Goal: Task Accomplishment & Management: Complete application form

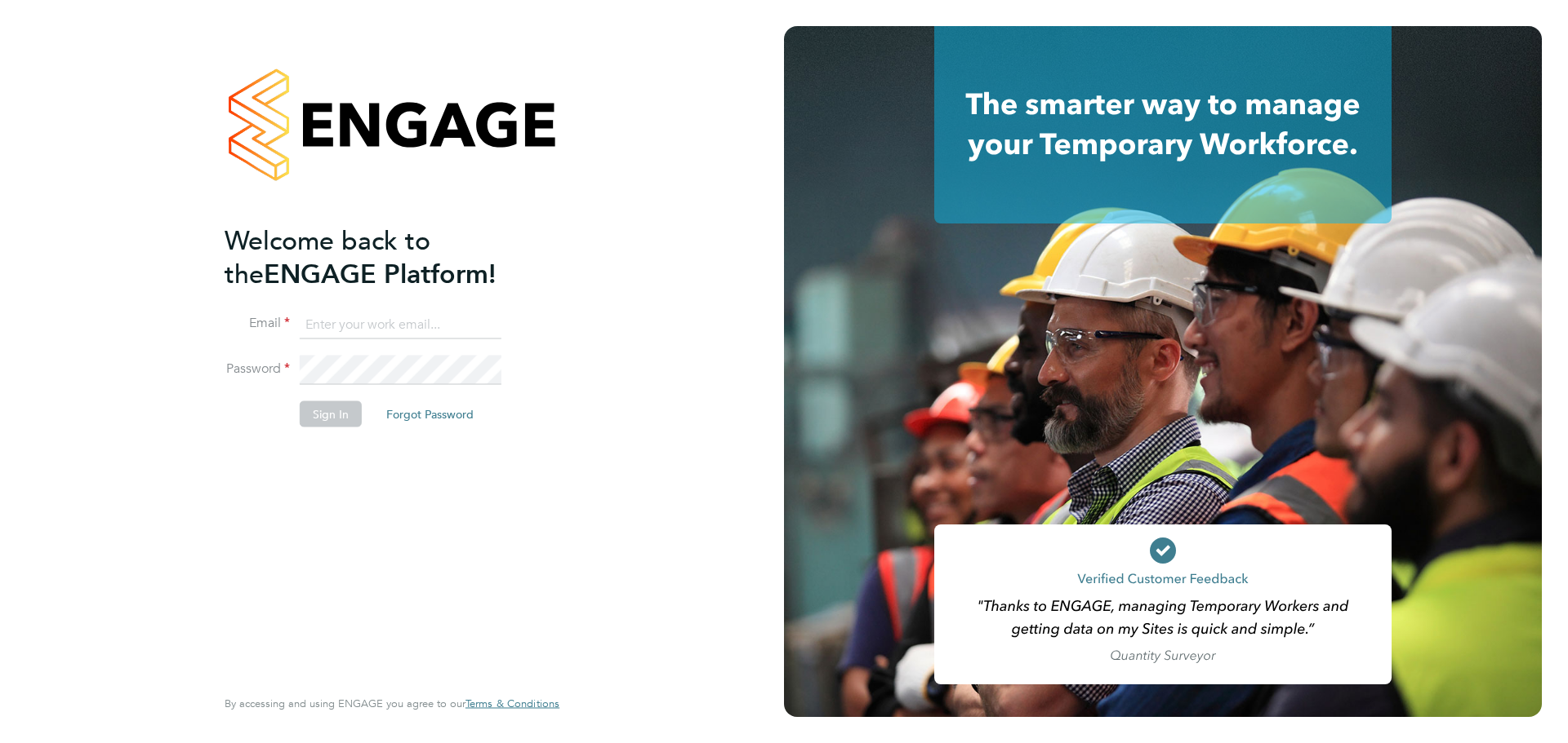
type input "[EMAIL_ADDRESS][PERSON_NAME][DOMAIN_NAME]"
click at [349, 415] on button "Sign In" at bounding box center [331, 413] width 62 height 26
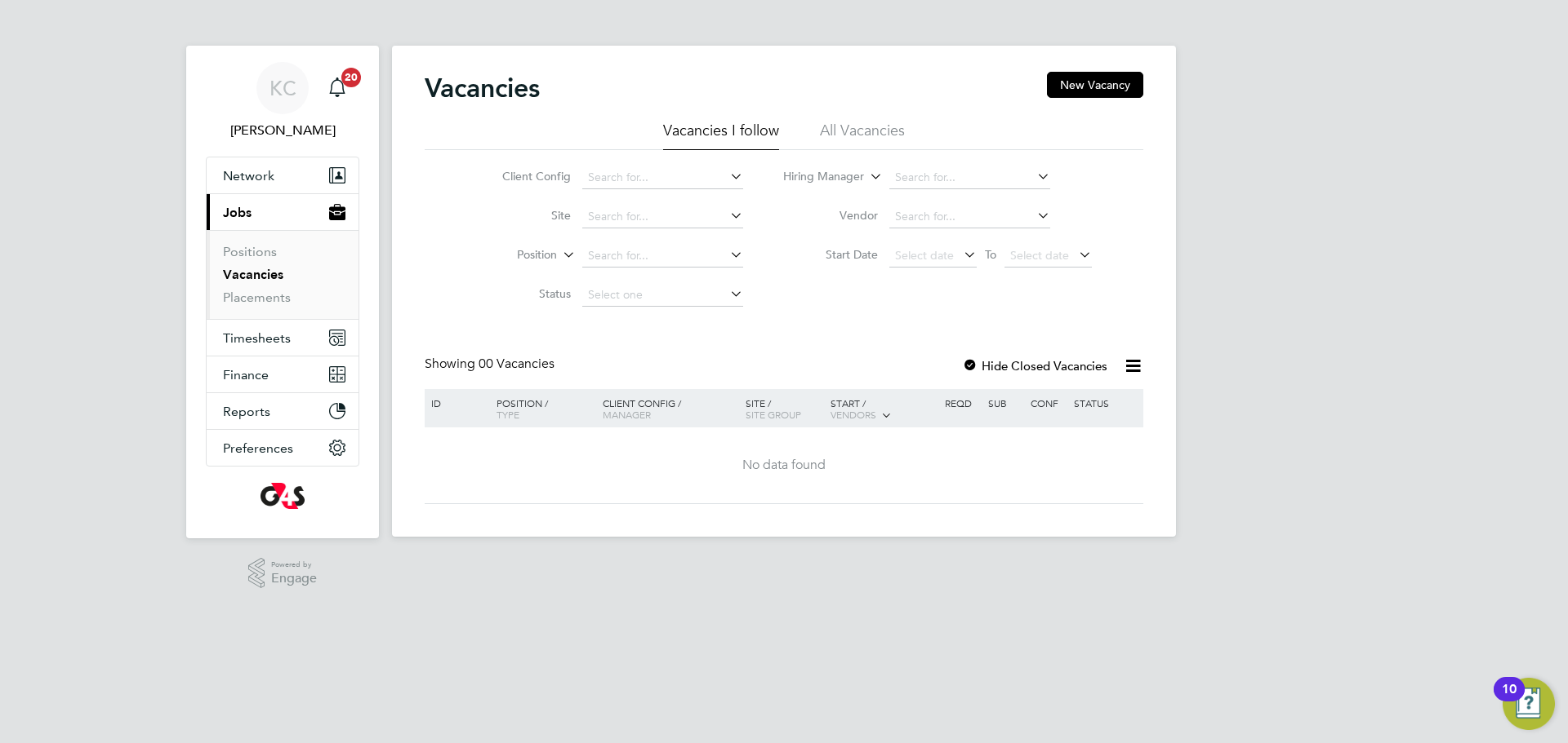
click at [248, 274] on link "Vacancies" at bounding box center [252, 275] width 61 height 16
click at [1101, 74] on button "New Vacancy" at bounding box center [1094, 85] width 96 height 26
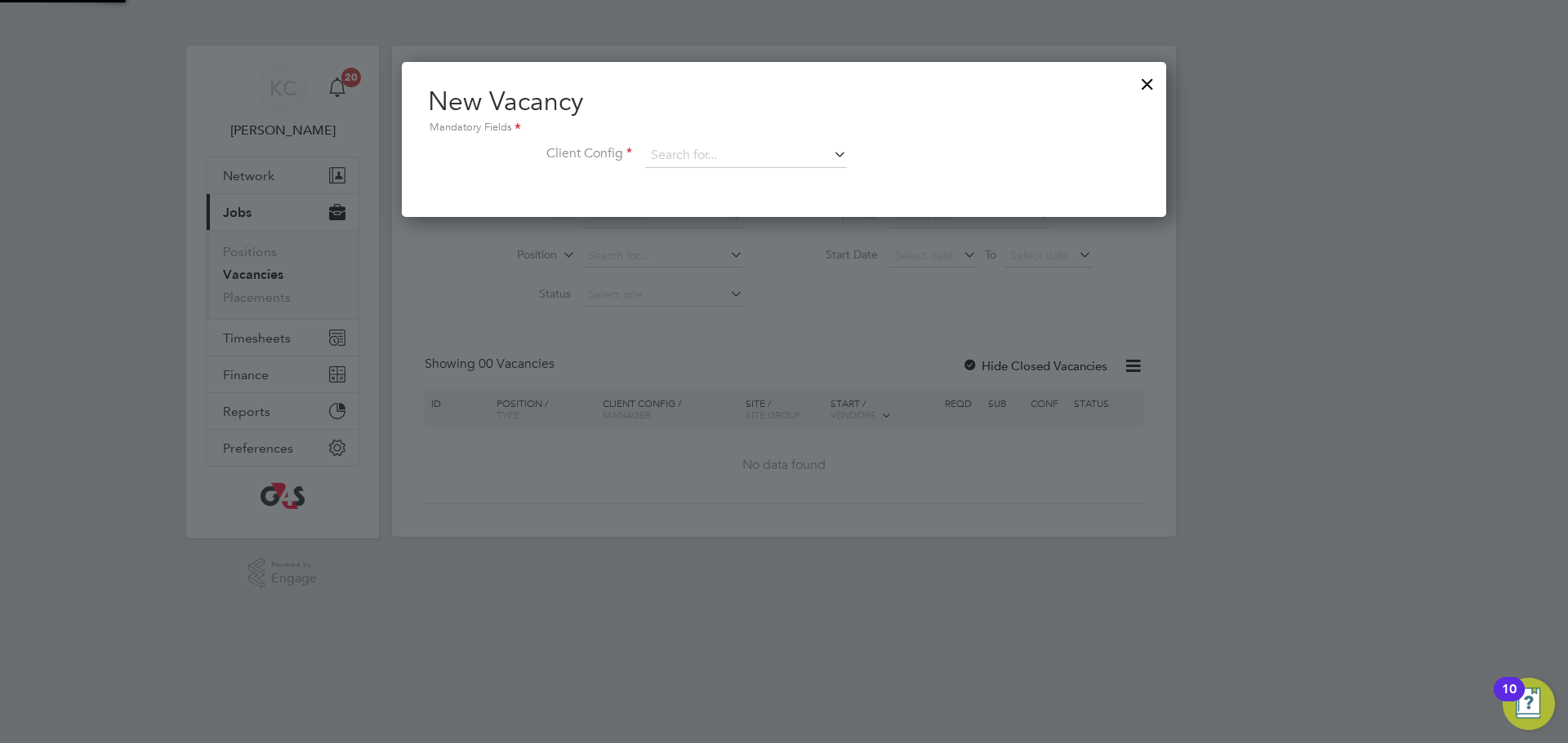
scroll to position [155, 765]
click at [689, 152] on input at bounding box center [745, 155] width 201 height 24
click at [677, 181] on li "G4S FM Lei cester Schools - Operational" at bounding box center [797, 180] width 307 height 22
type input "G4S FM Leicester Schools - Operational"
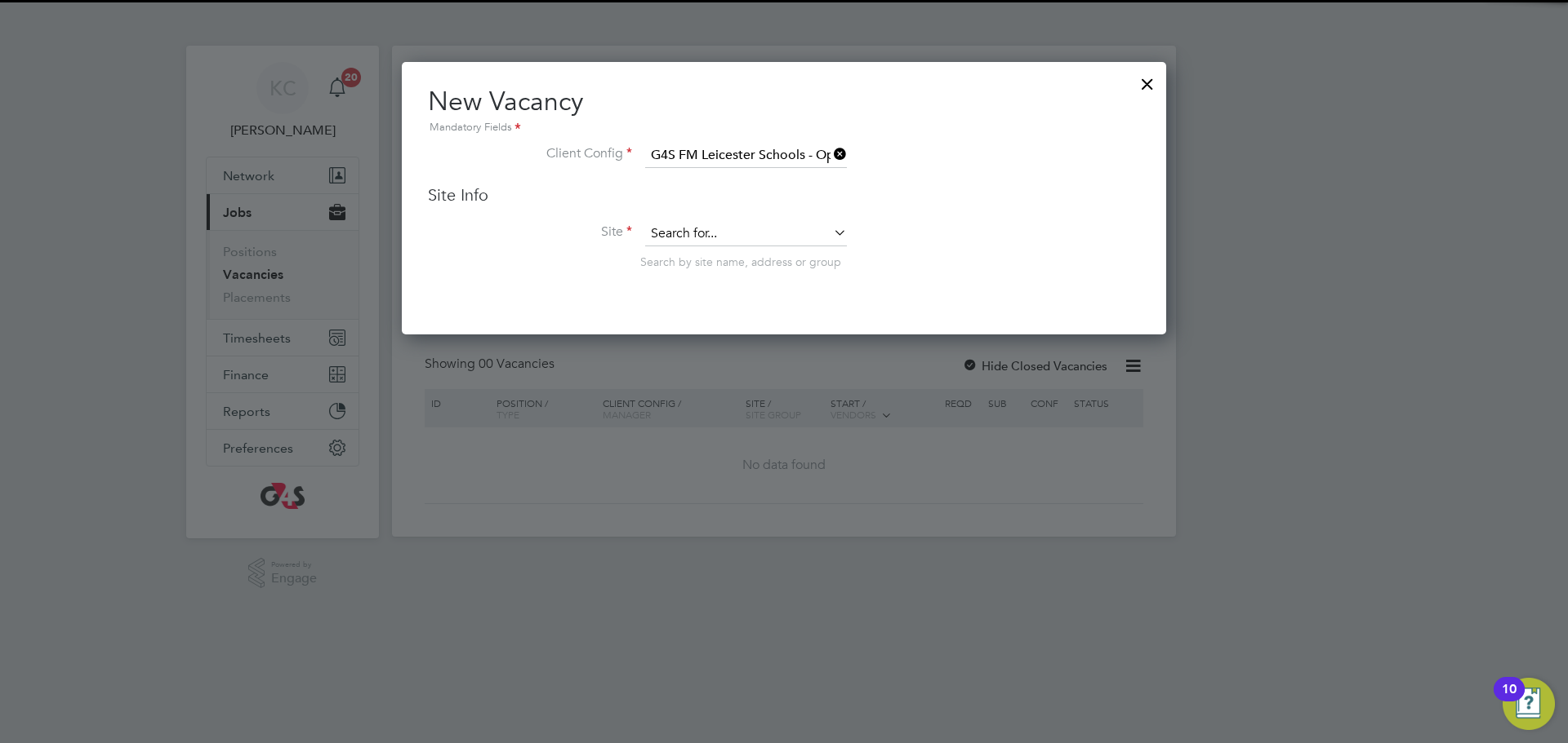
click at [676, 236] on input at bounding box center [745, 234] width 201 height 24
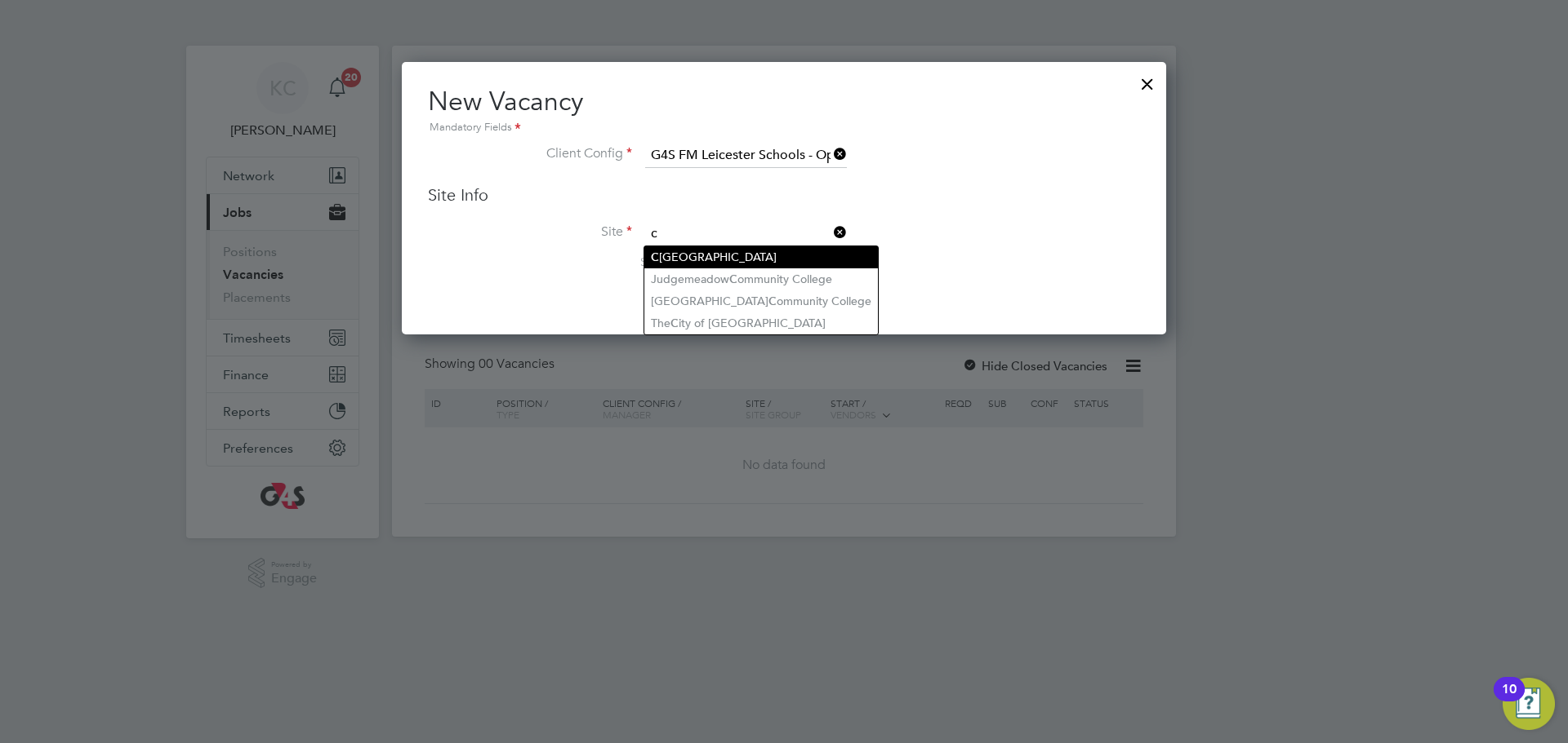
click at [664, 254] on li "[GEOGRAPHIC_DATA]" at bounding box center [760, 258] width 234 height 22
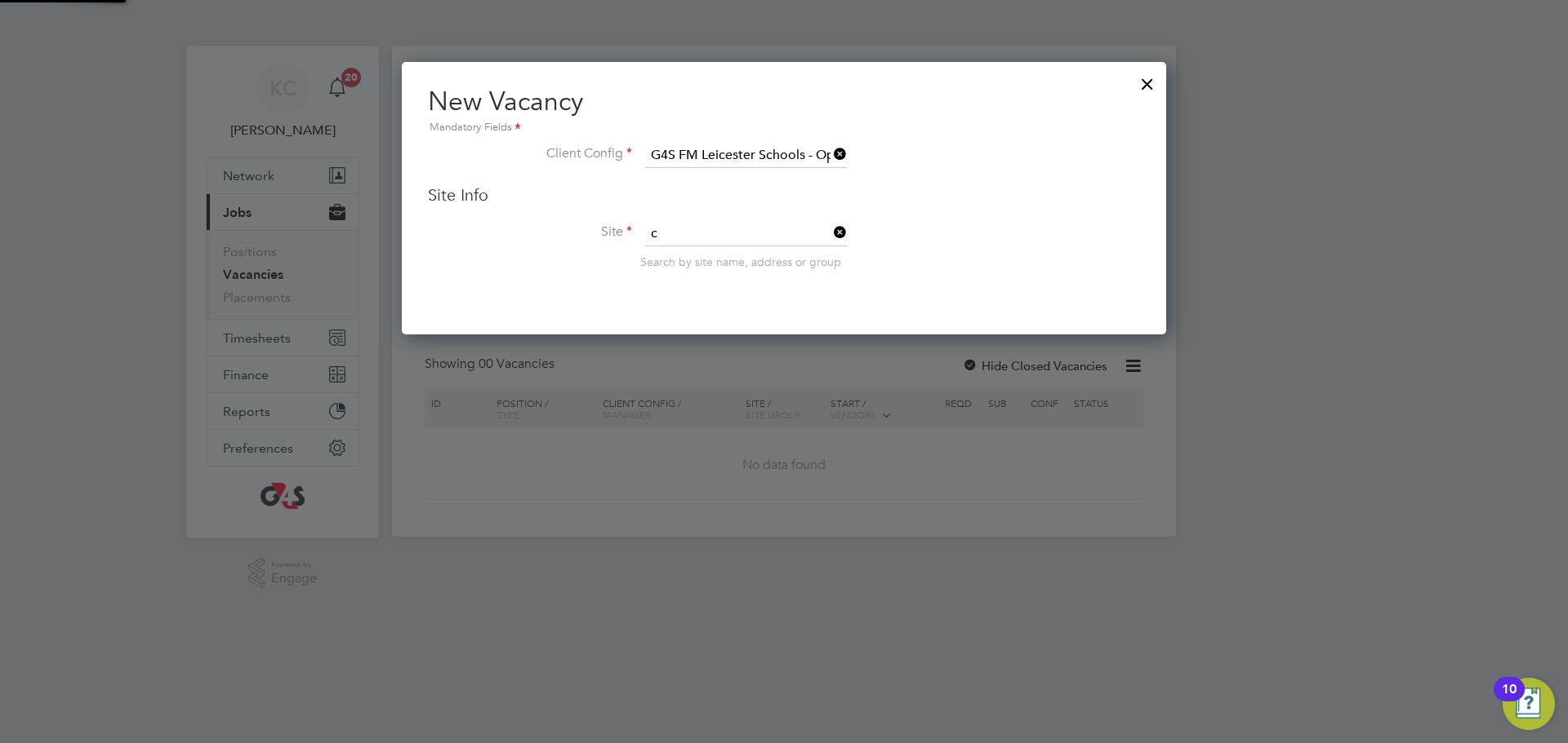
type input "[GEOGRAPHIC_DATA]"
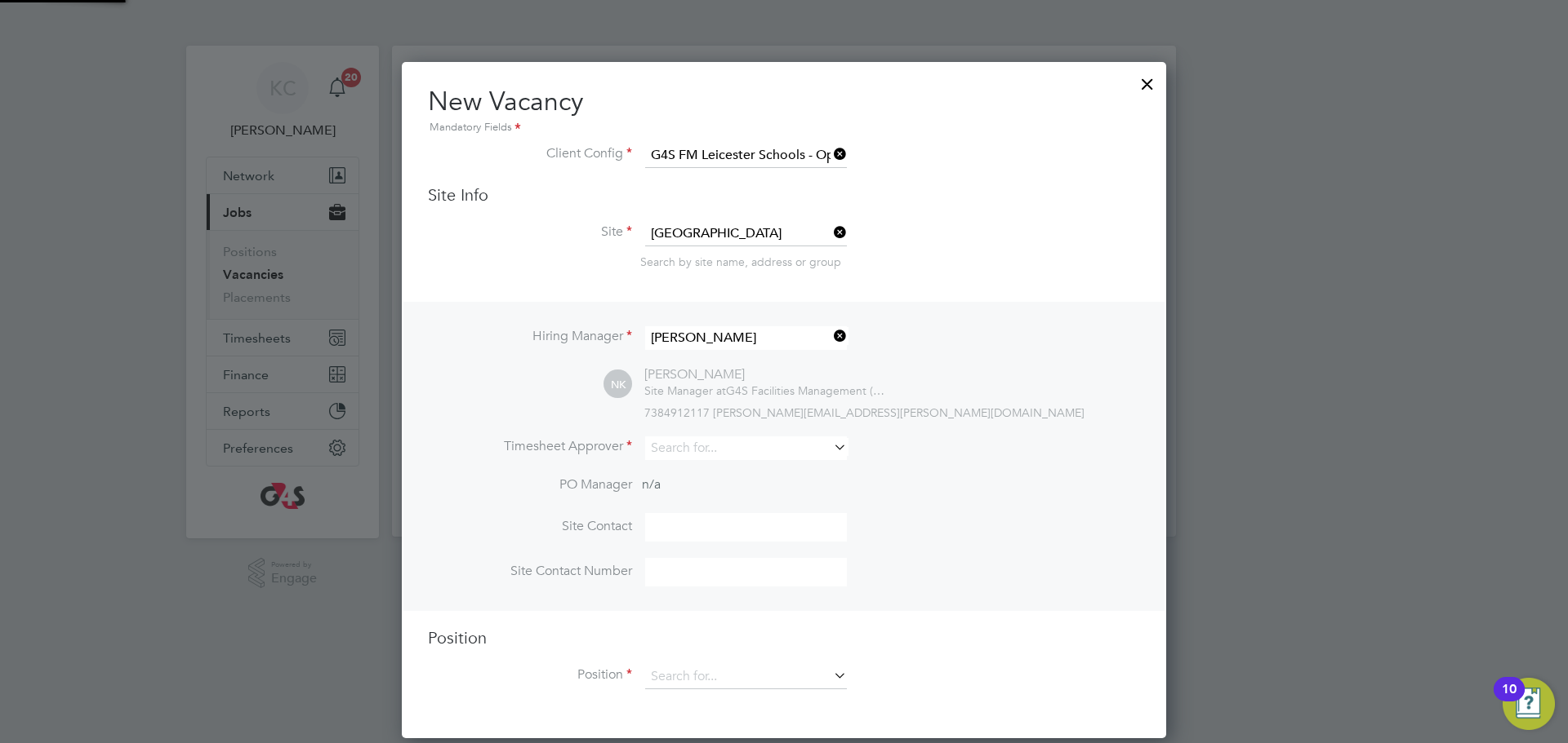
scroll to position [678, 765]
click at [830, 449] on icon at bounding box center [830, 447] width 0 height 23
click at [683, 473] on li "[PERSON_NAME]" at bounding box center [745, 473] width 203 height 22
type input "[PERSON_NAME]"
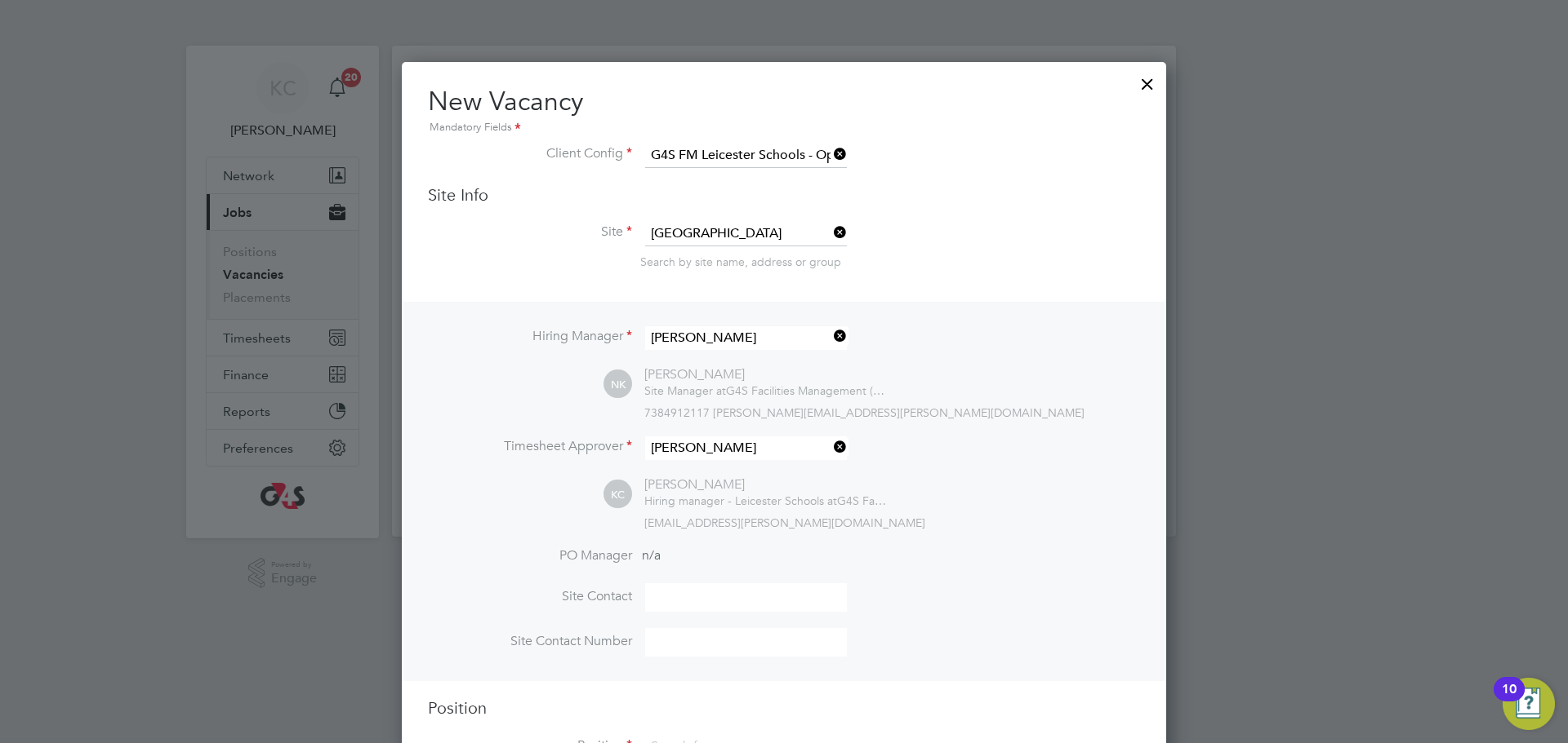
scroll to position [750, 765]
click at [706, 608] on input at bounding box center [745, 598] width 201 height 29
type input "[PERSON_NAME]"
click at [696, 647] on input at bounding box center [745, 642] width 201 height 29
type input "07384912117"
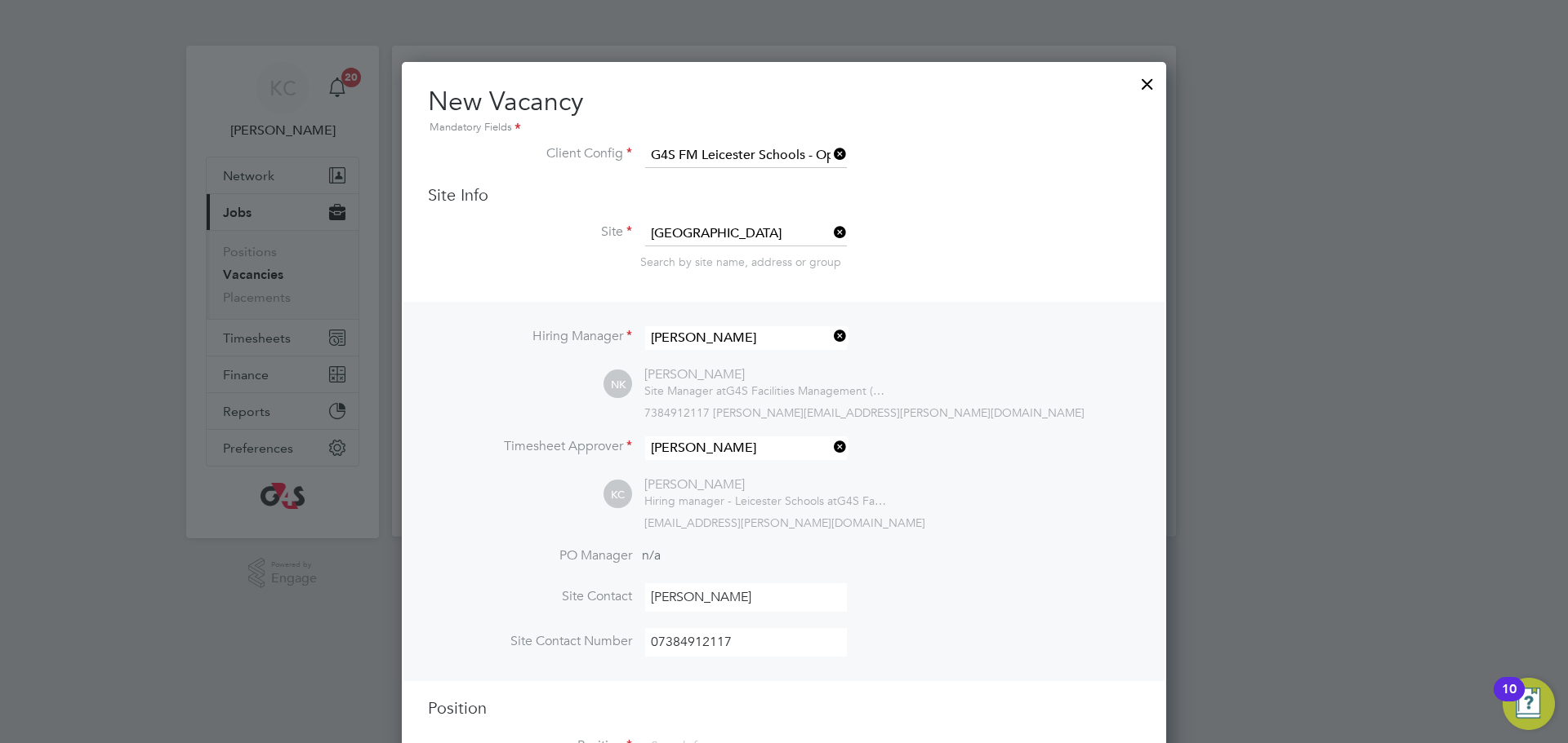
click at [531, 603] on label "Site Contact" at bounding box center [529, 597] width 204 height 17
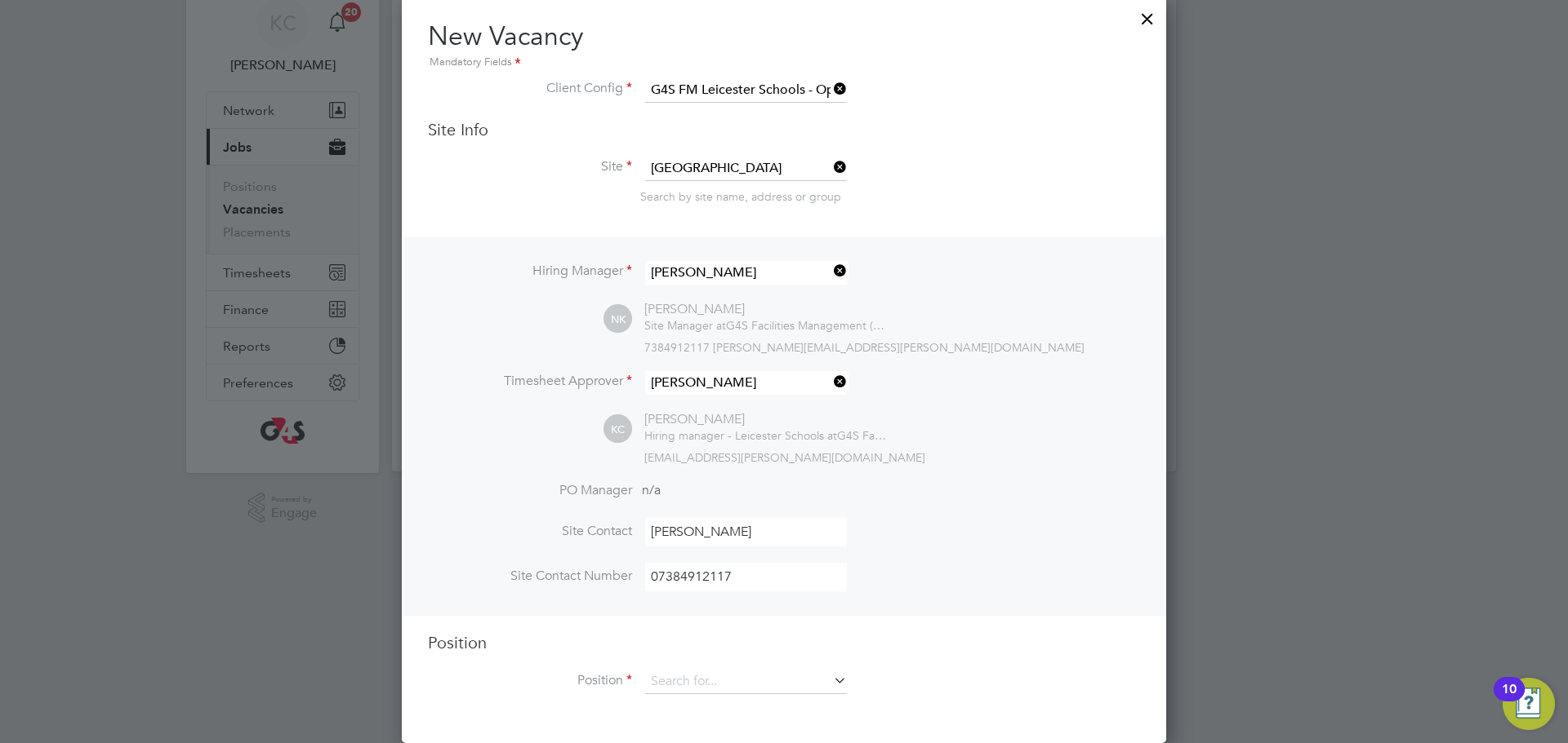
scroll to position [69, 0]
click at [732, 686] on input at bounding box center [745, 682] width 201 height 24
click at [1053, 314] on div "NK [PERSON_NAME] Site Manager at G4S Facilities Management (Uk) Limited 7384912…" at bounding box center [872, 328] width 537 height 54
click at [701, 696] on li "Position" at bounding box center [784, 690] width 712 height 41
click at [689, 675] on input at bounding box center [745, 682] width 201 height 24
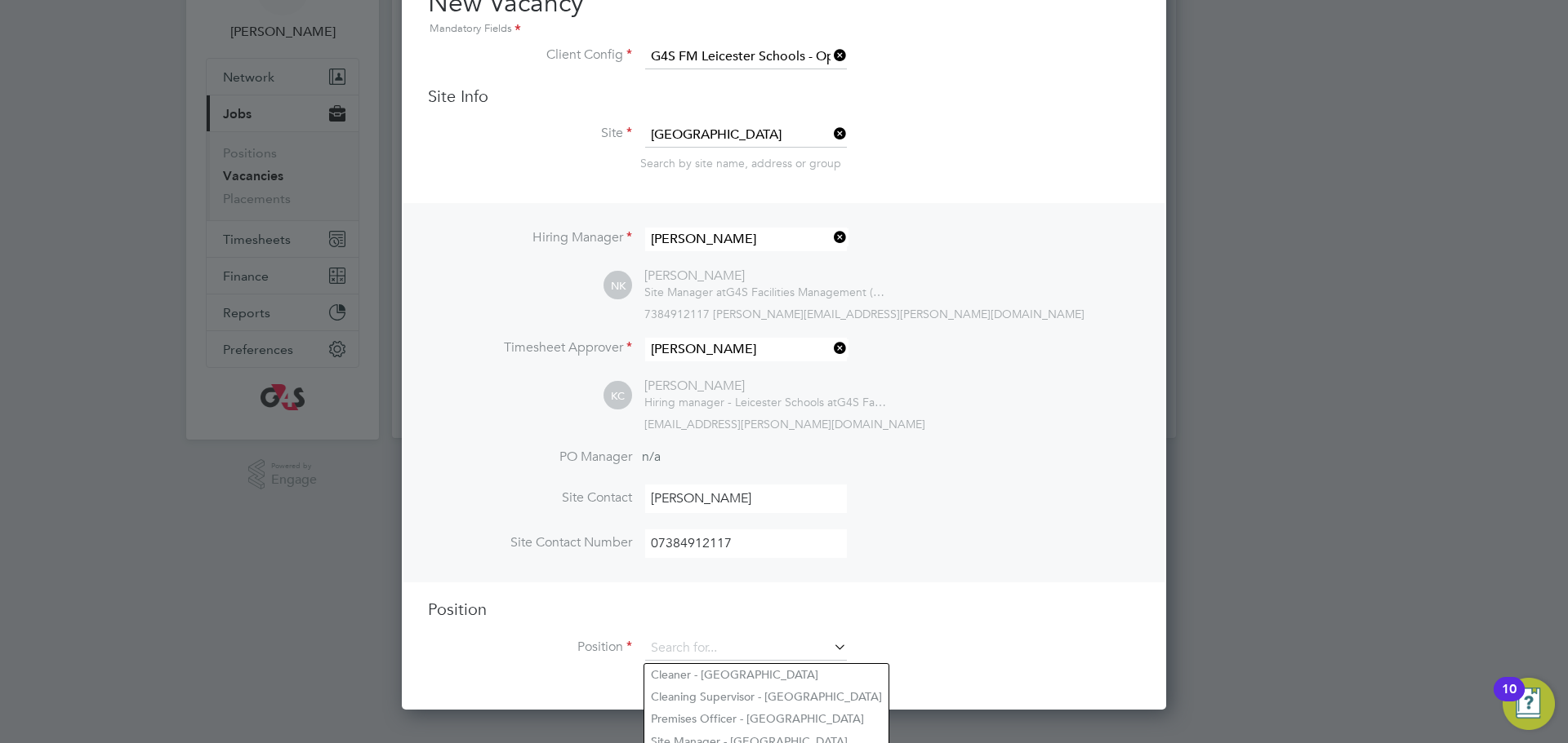
scroll to position [106, 0]
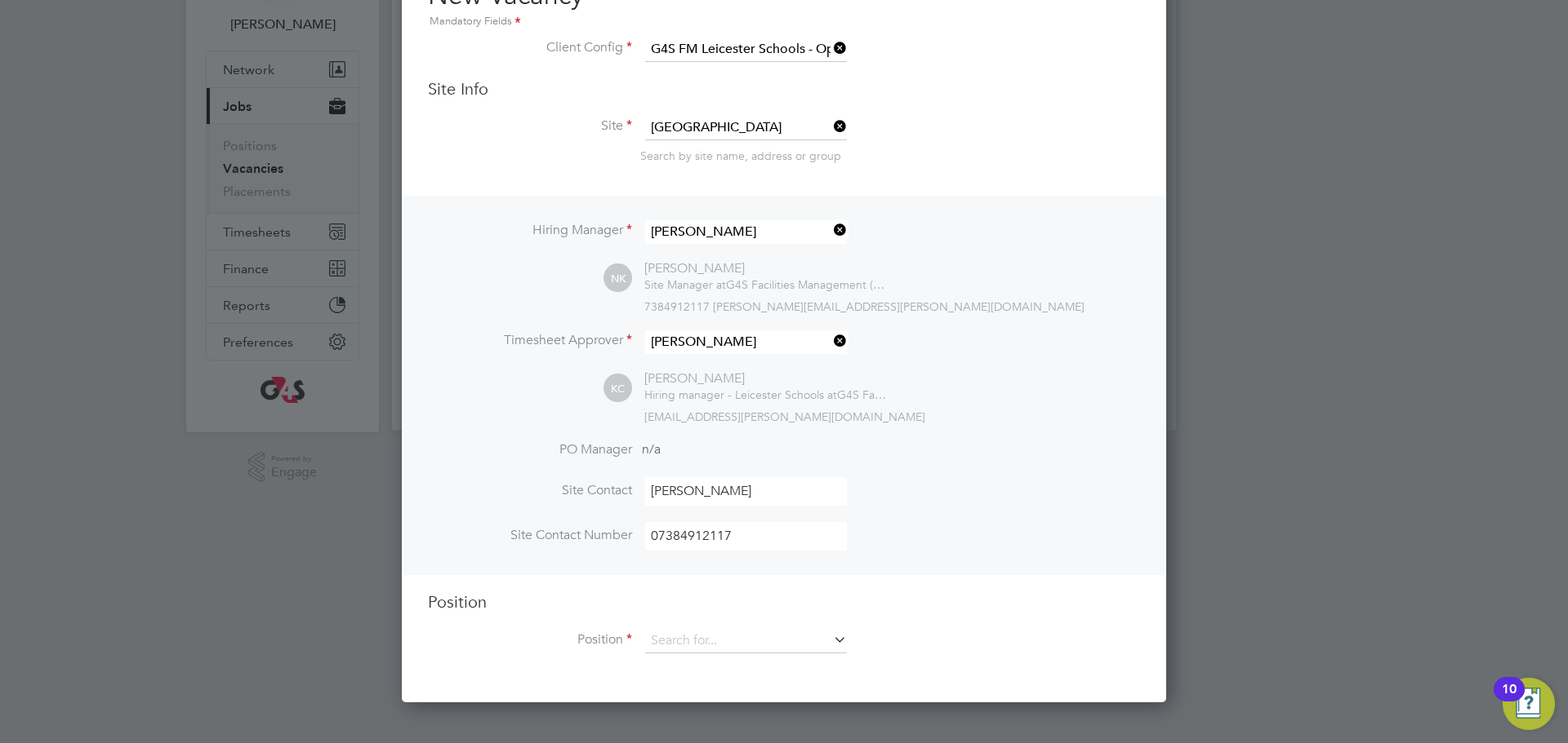
click at [656, 715] on li "Premises Officer - [GEOGRAPHIC_DATA]" at bounding box center [766, 712] width 244 height 22
type input "Premises Officer - [GEOGRAPHIC_DATA]"
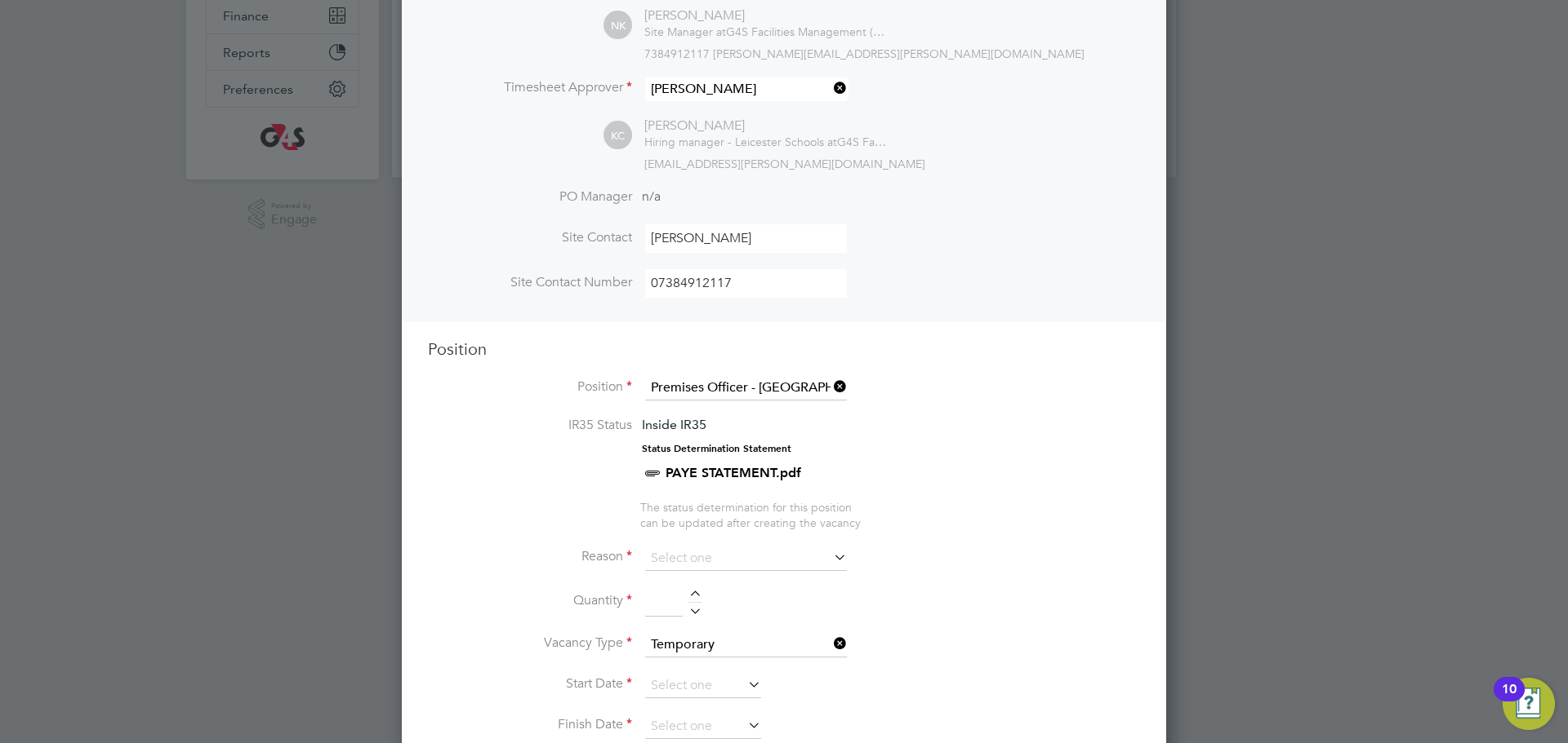
scroll to position [359, 0]
click at [830, 557] on icon at bounding box center [830, 556] width 0 height 23
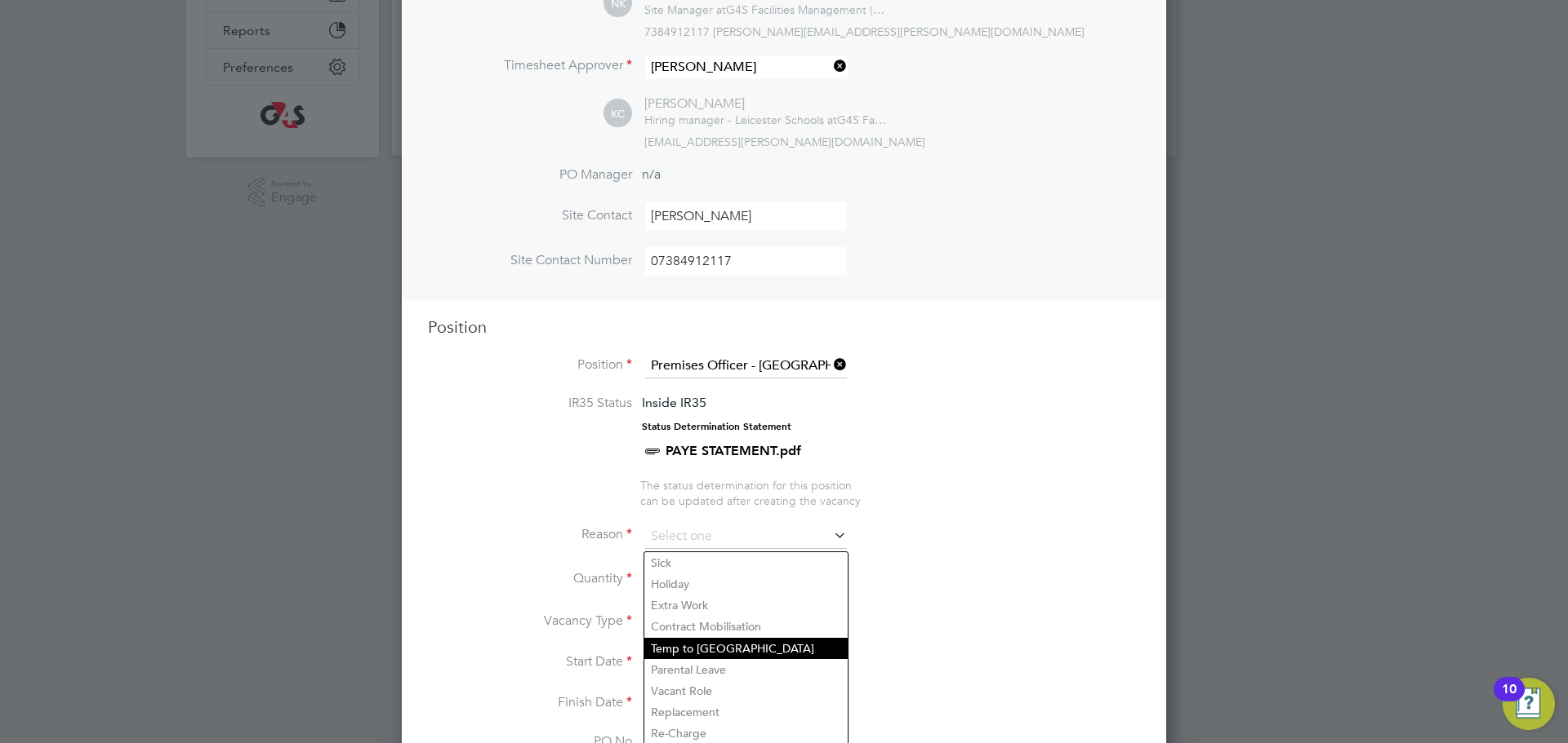
scroll to position [404, 0]
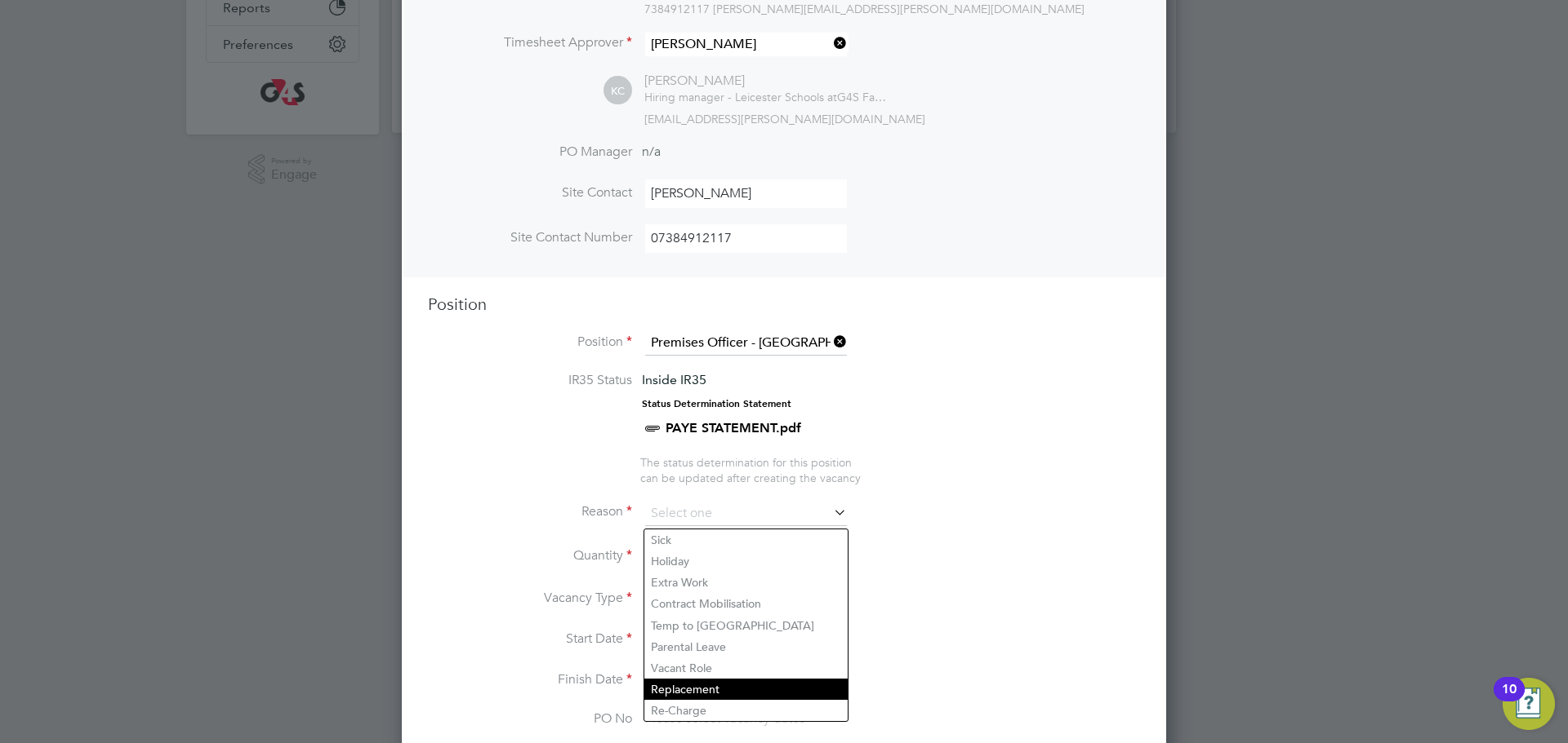
click at [704, 690] on li "Replacement" at bounding box center [745, 689] width 203 height 21
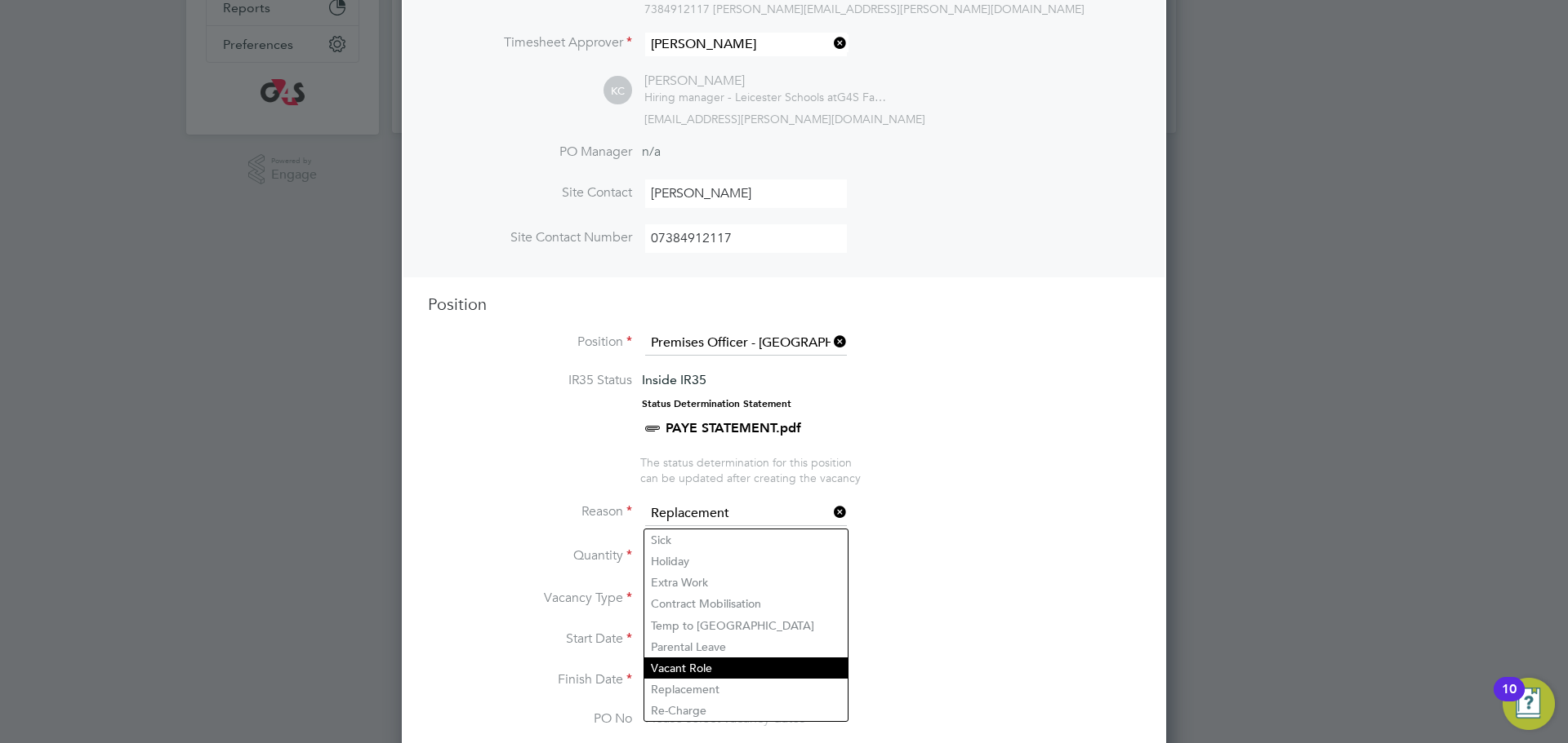
click at [684, 660] on li "Vacant Role" at bounding box center [745, 668] width 203 height 21
type input "Vacant Role"
click at [675, 666] on li "Vacant Role" at bounding box center [745, 668] width 203 height 21
click at [674, 673] on li "Vacant Role" at bounding box center [745, 668] width 203 height 21
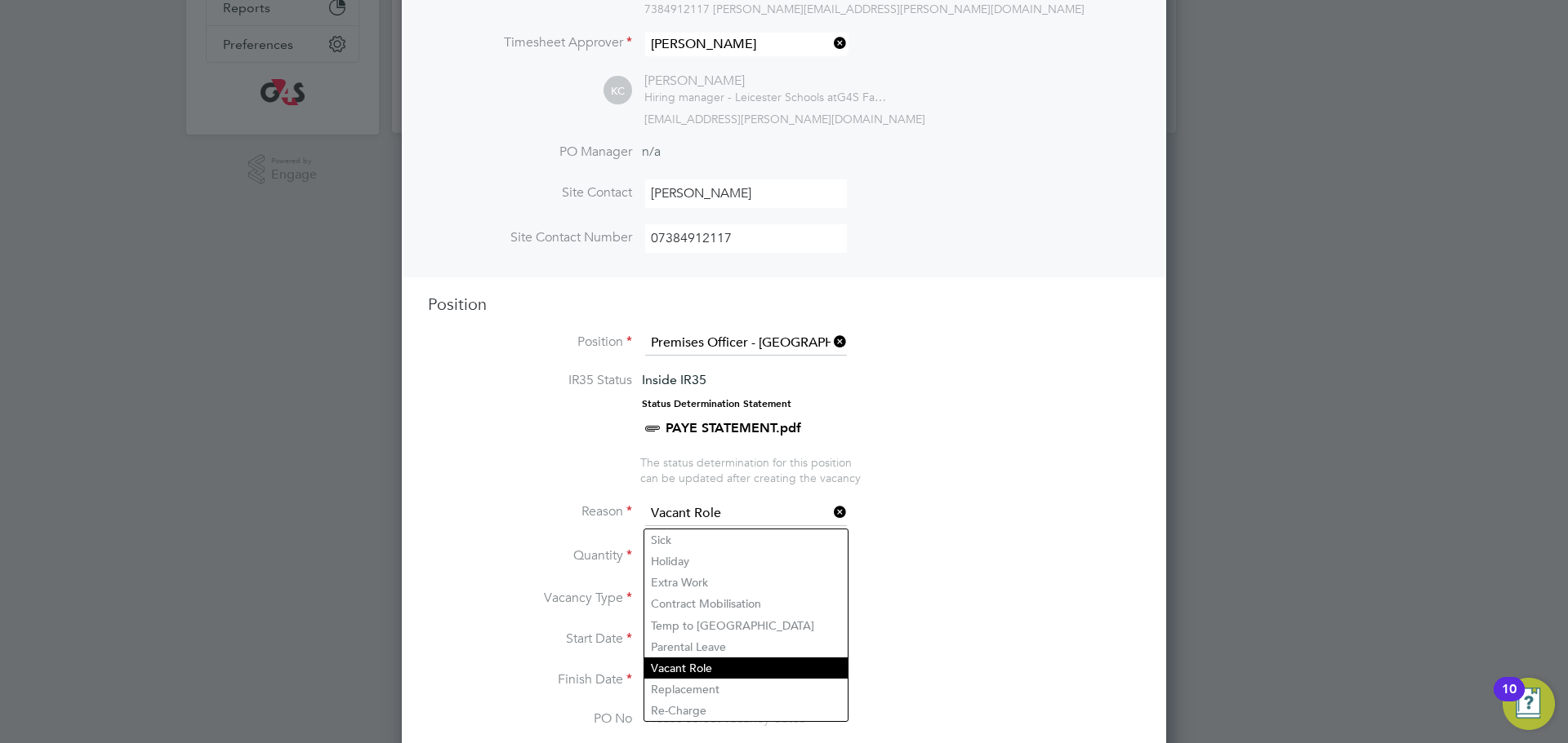
click at [674, 673] on li "Vacant Role" at bounding box center [745, 668] width 203 height 21
click at [462, 537] on li "Reason Vacant Role" at bounding box center [784, 522] width 712 height 41
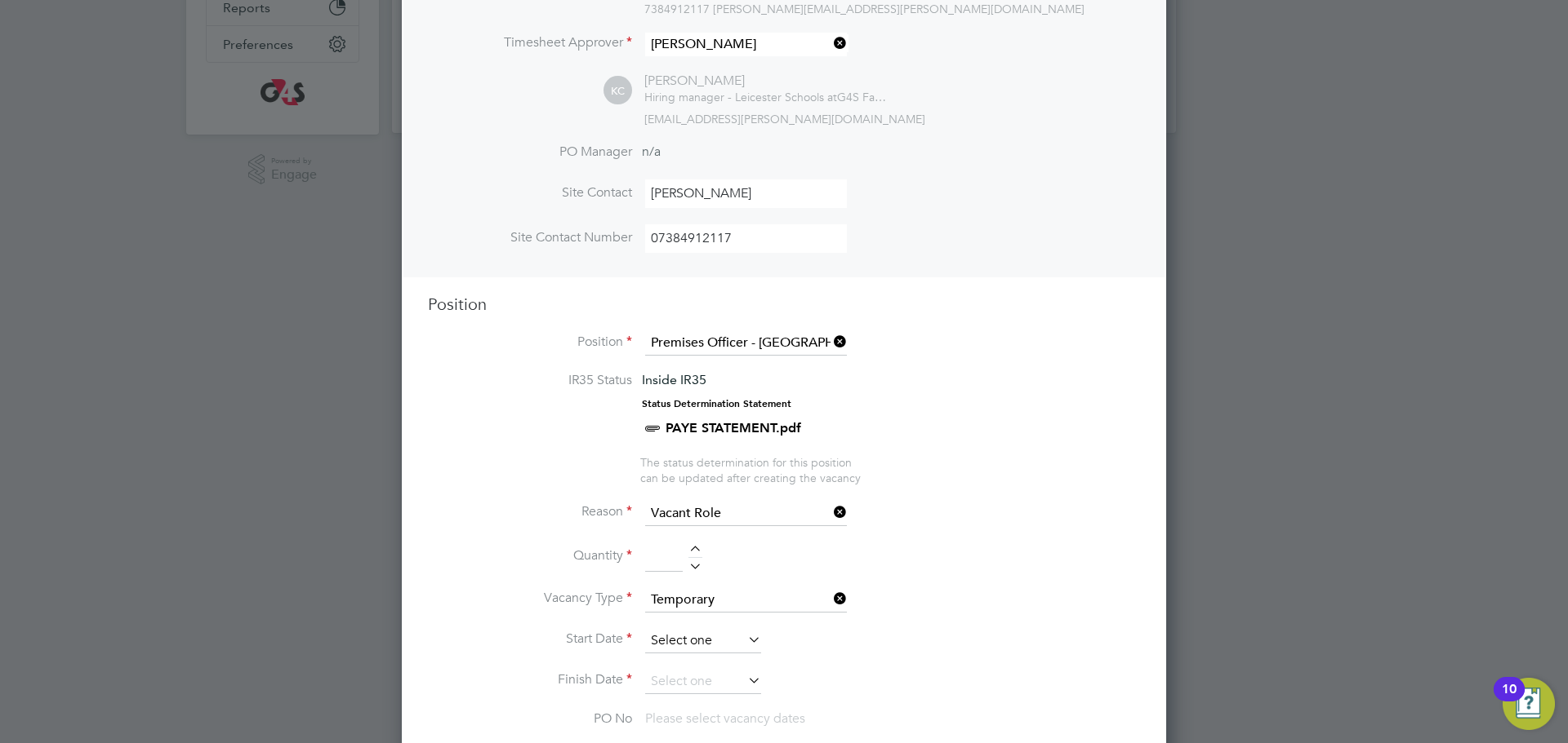
click at [705, 645] on input at bounding box center [702, 642] width 116 height 24
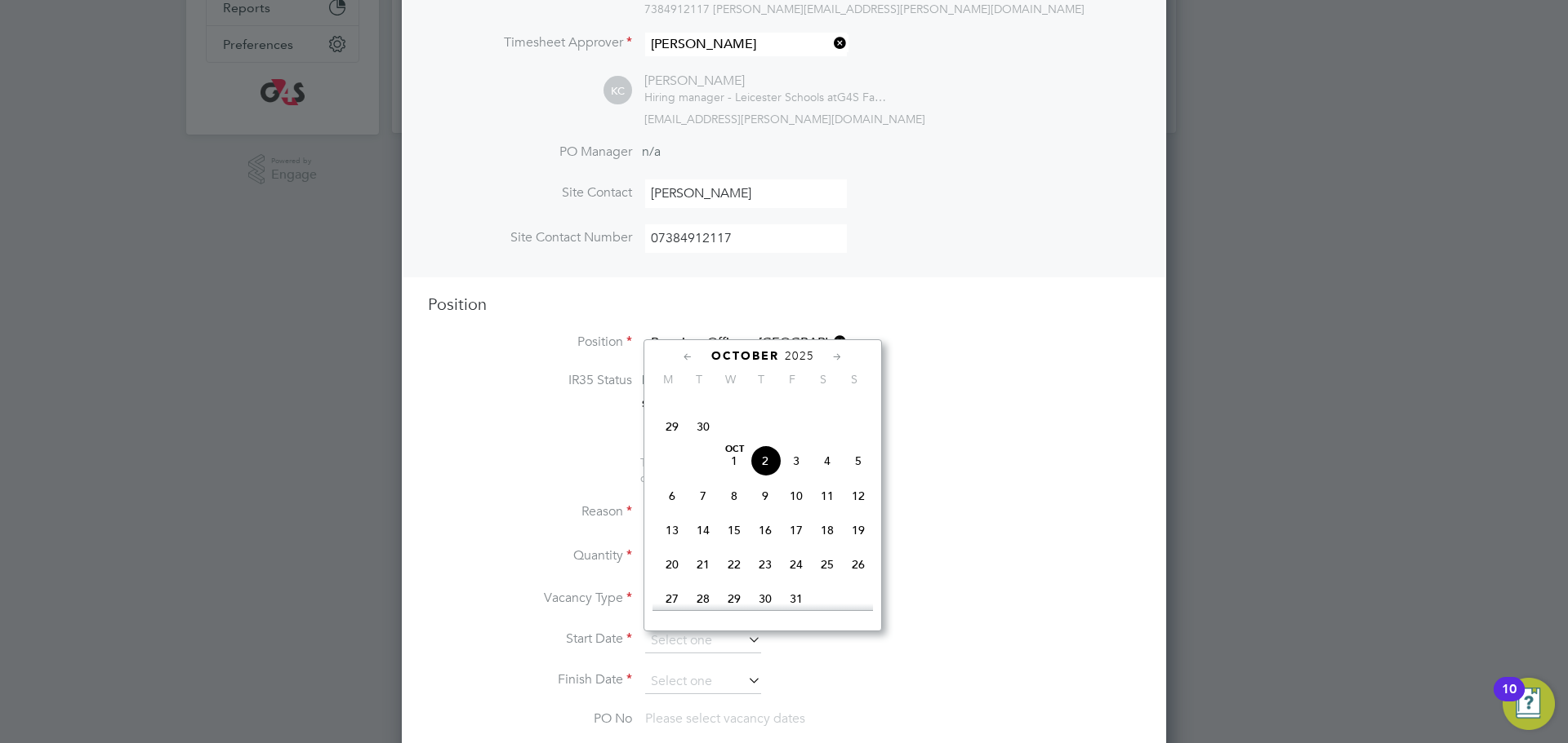
click at [697, 511] on span "7" at bounding box center [702, 495] width 31 height 31
type input "[DATE]"
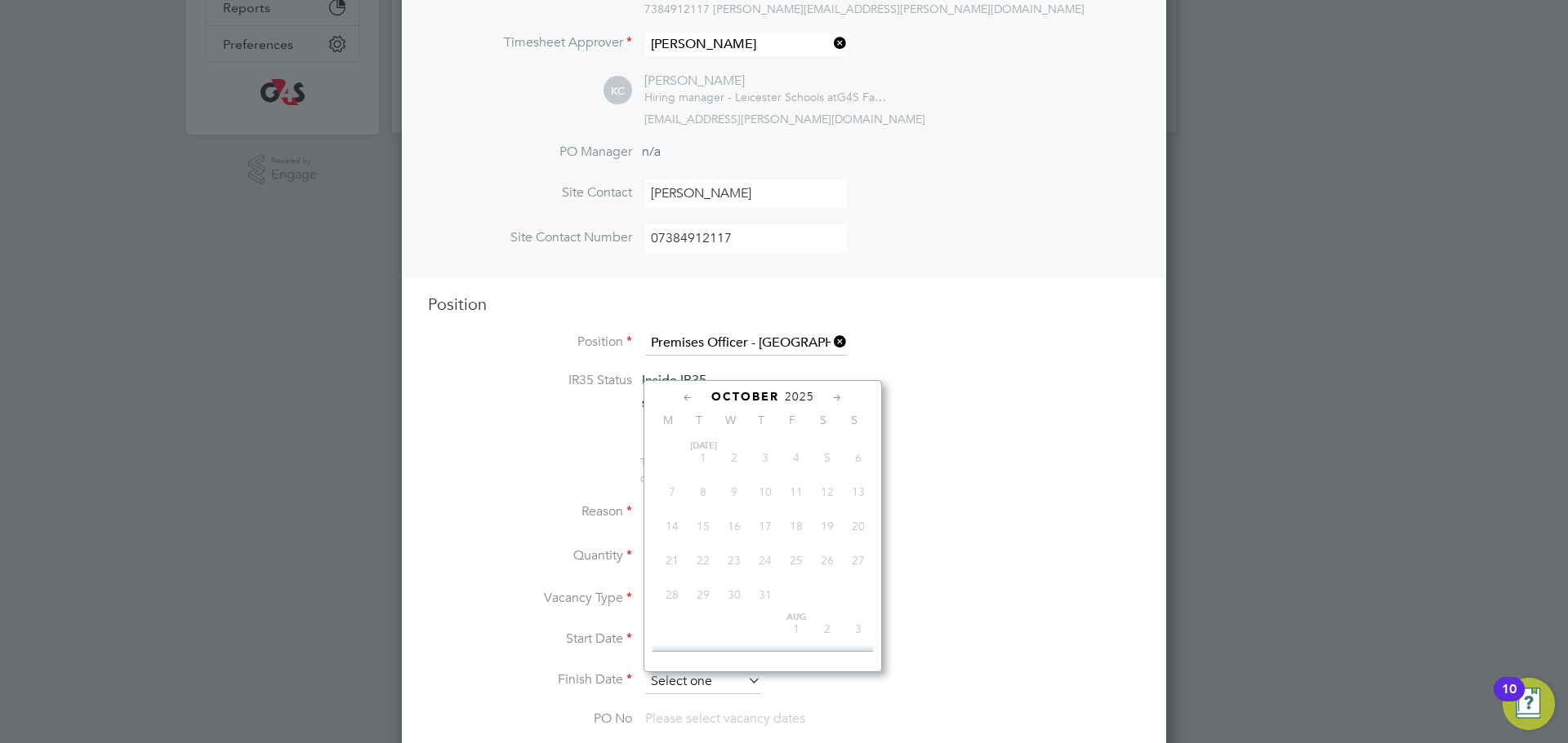
click at [703, 691] on input at bounding box center [702, 682] width 116 height 24
click at [851, 564] on span "30" at bounding box center [857, 547] width 31 height 31
type input "[DATE]"
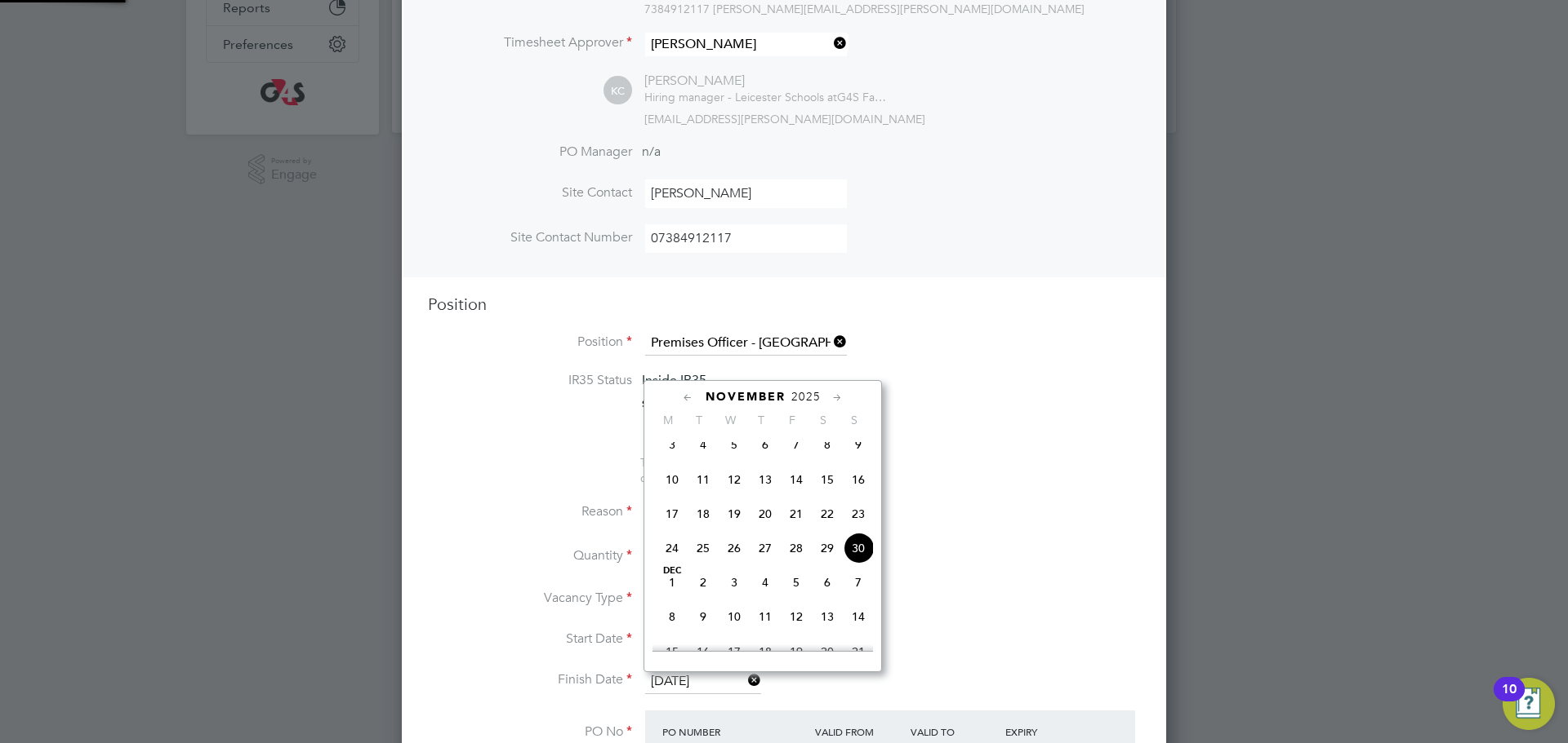
scroll to position [28, 154]
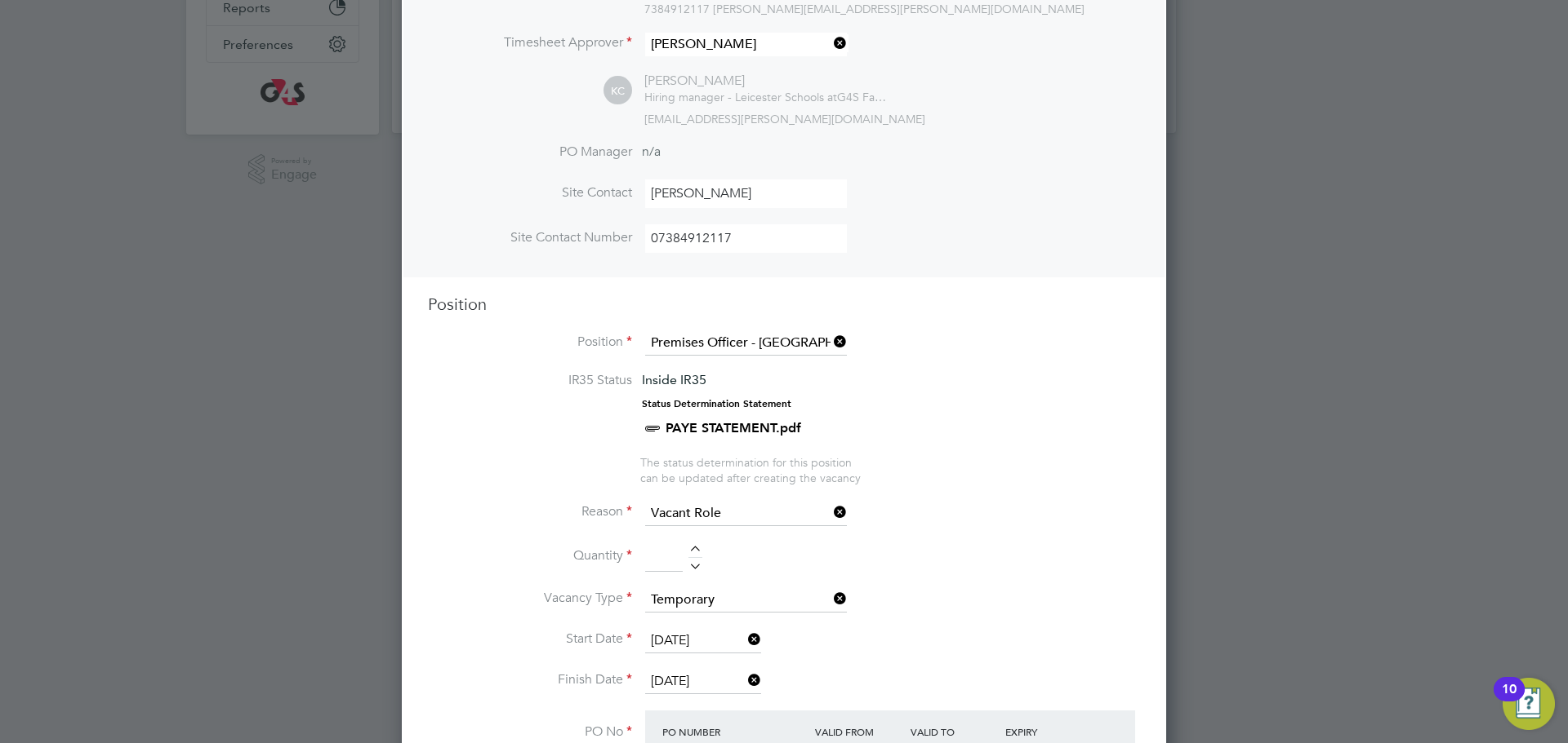
drag, startPoint x: 521, startPoint y: 545, endPoint x: 525, endPoint y: 531, distance: 14.6
click at [521, 543] on li "Reason Vacant Role" at bounding box center [784, 522] width 712 height 41
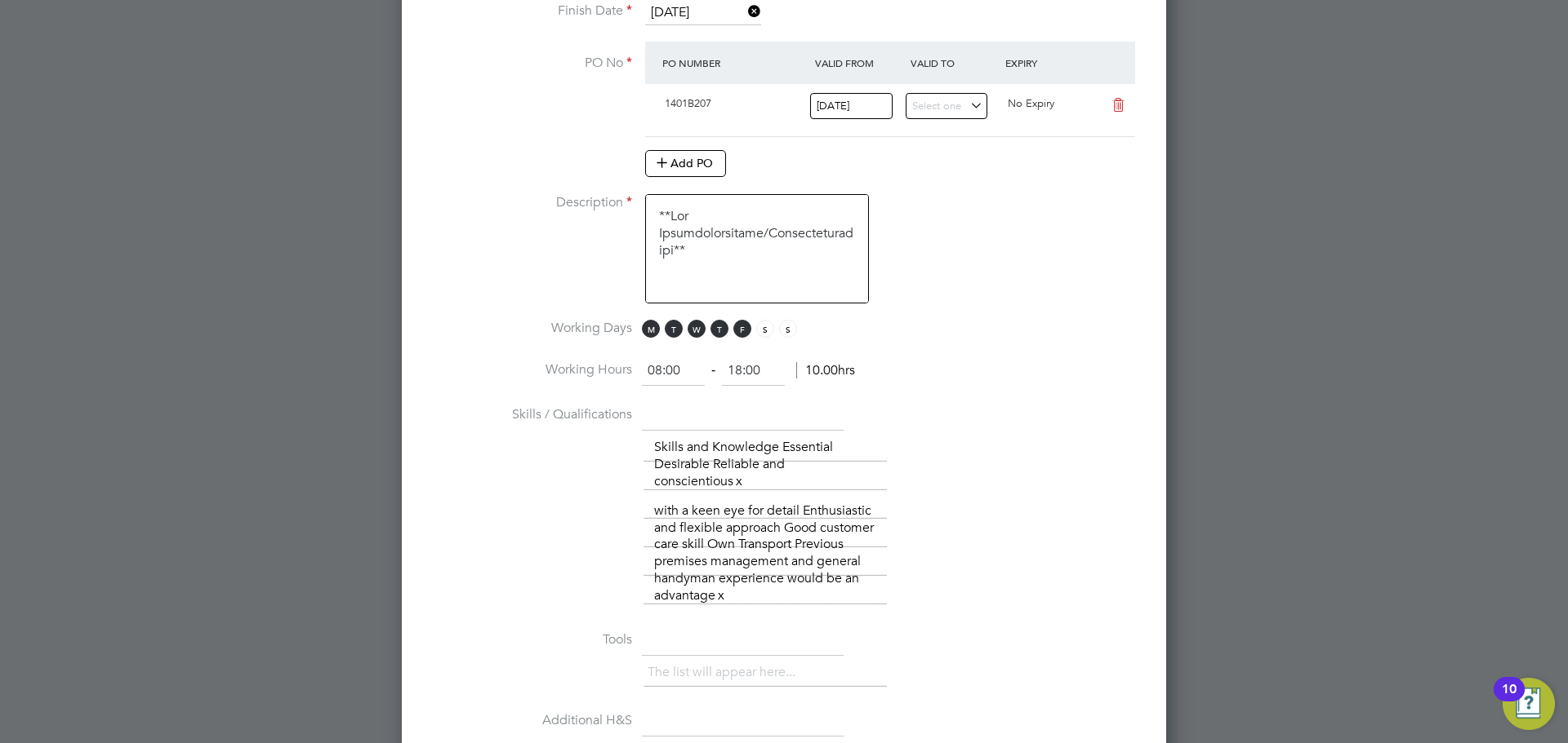
scroll to position [1078, 0]
click at [763, 365] on input "18:00" at bounding box center [753, 366] width 62 height 30
type input "1"
type input "16:30"
click at [484, 348] on li "Working Days M T W T F S S" at bounding box center [784, 331] width 712 height 36
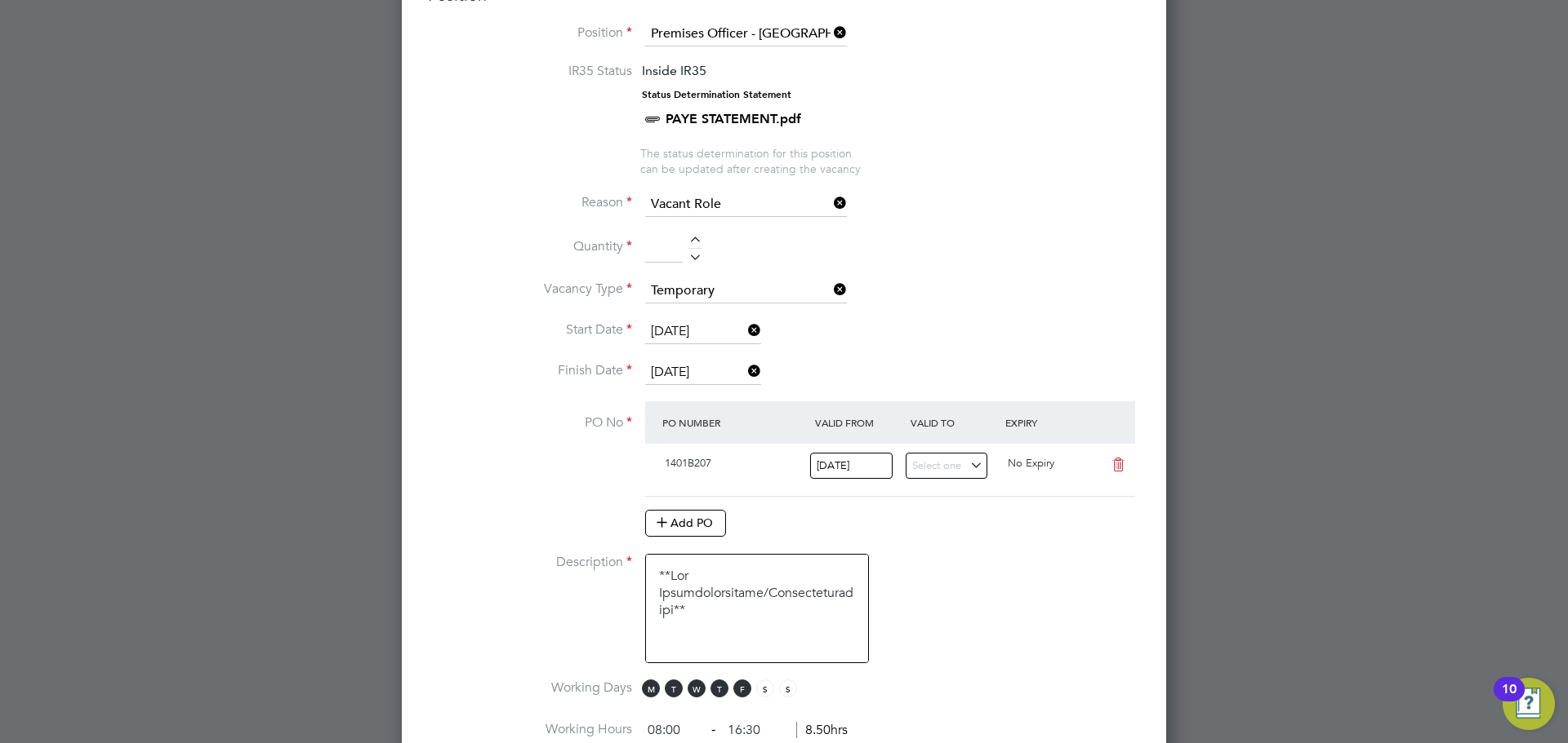
scroll to position [712, 0]
click at [696, 245] on div at bounding box center [695, 243] width 14 height 11
type input "1"
click at [943, 302] on li "Vacancy Type Temporary" at bounding box center [784, 301] width 712 height 41
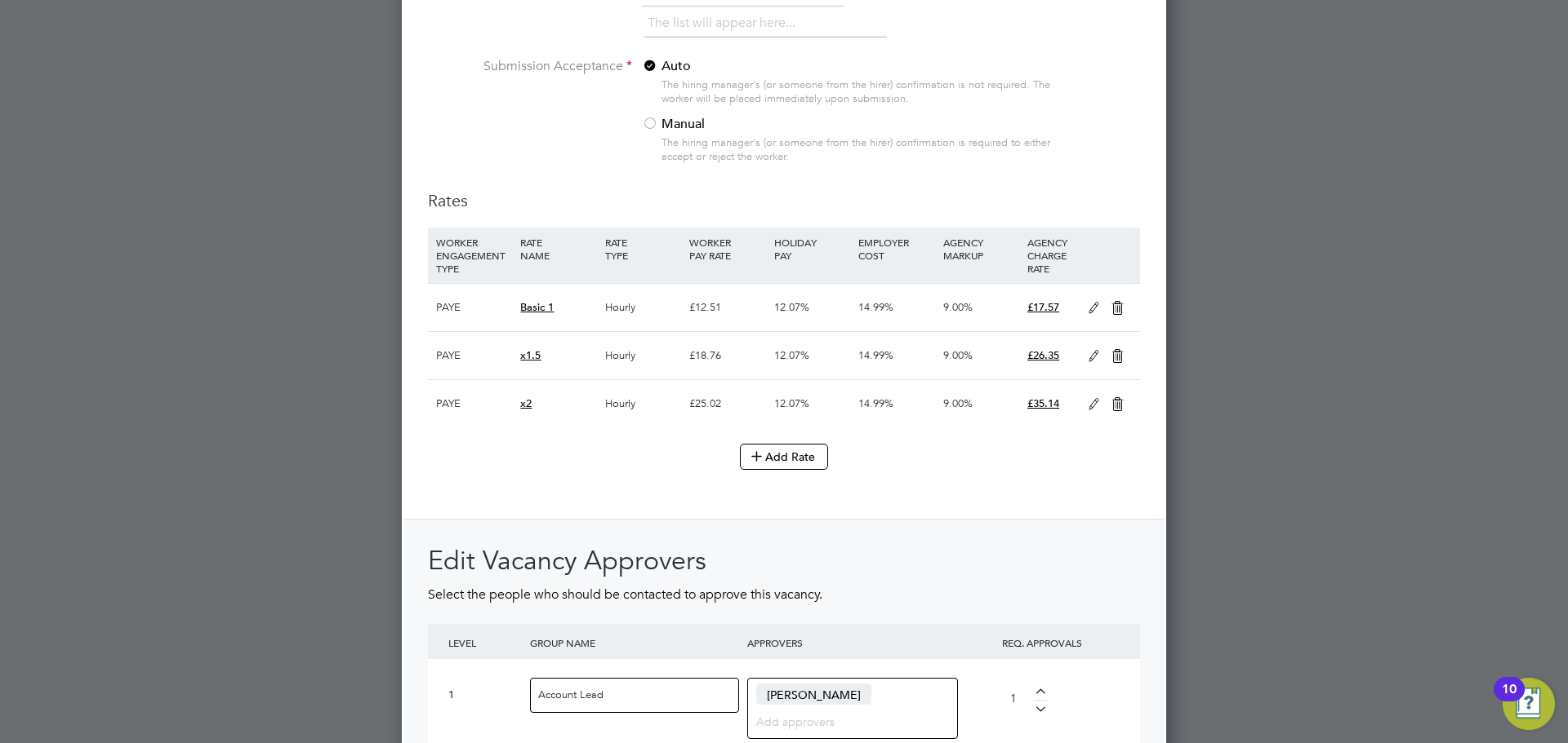
scroll to position [2220, 0]
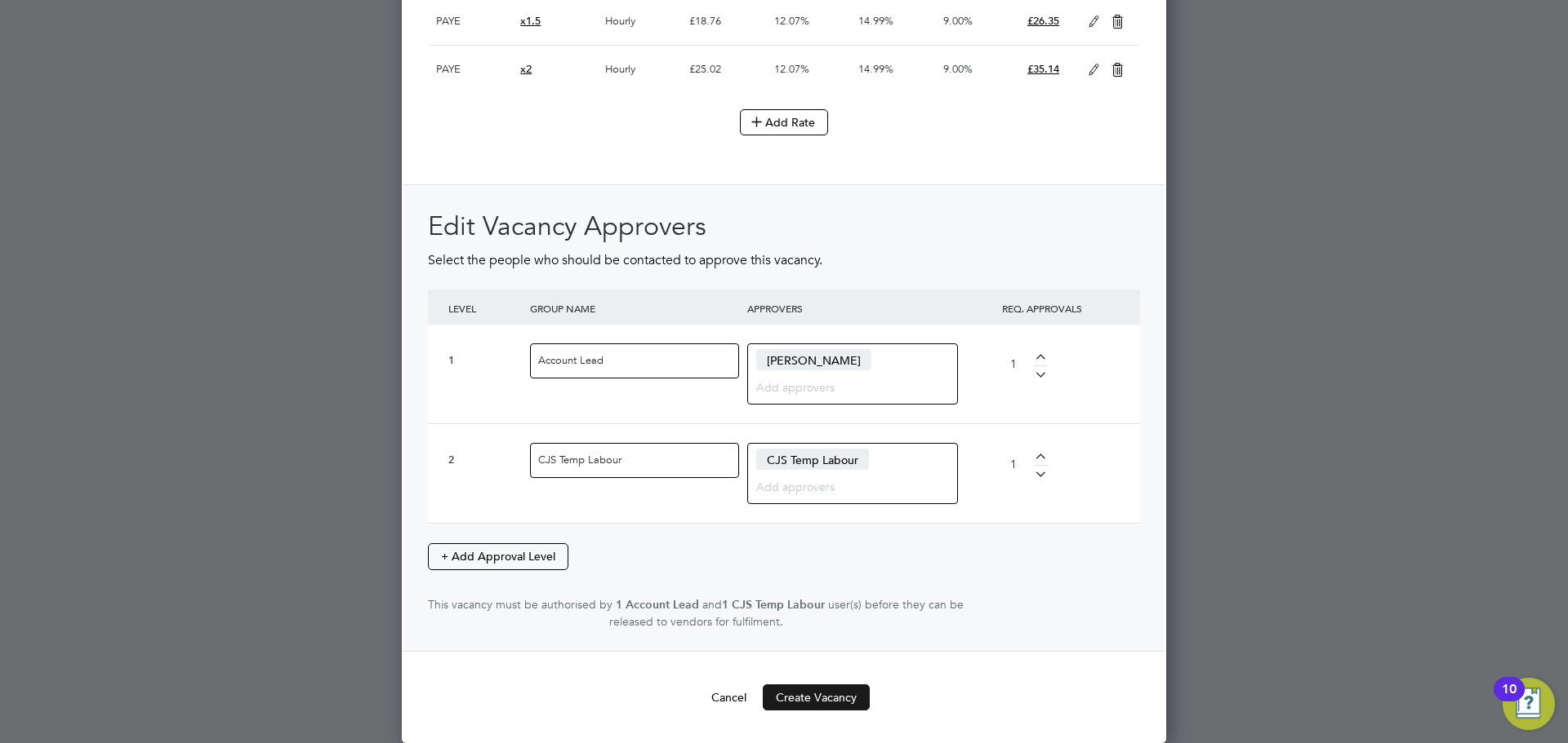
click at [822, 698] on button "Create Vacancy" at bounding box center [815, 697] width 107 height 26
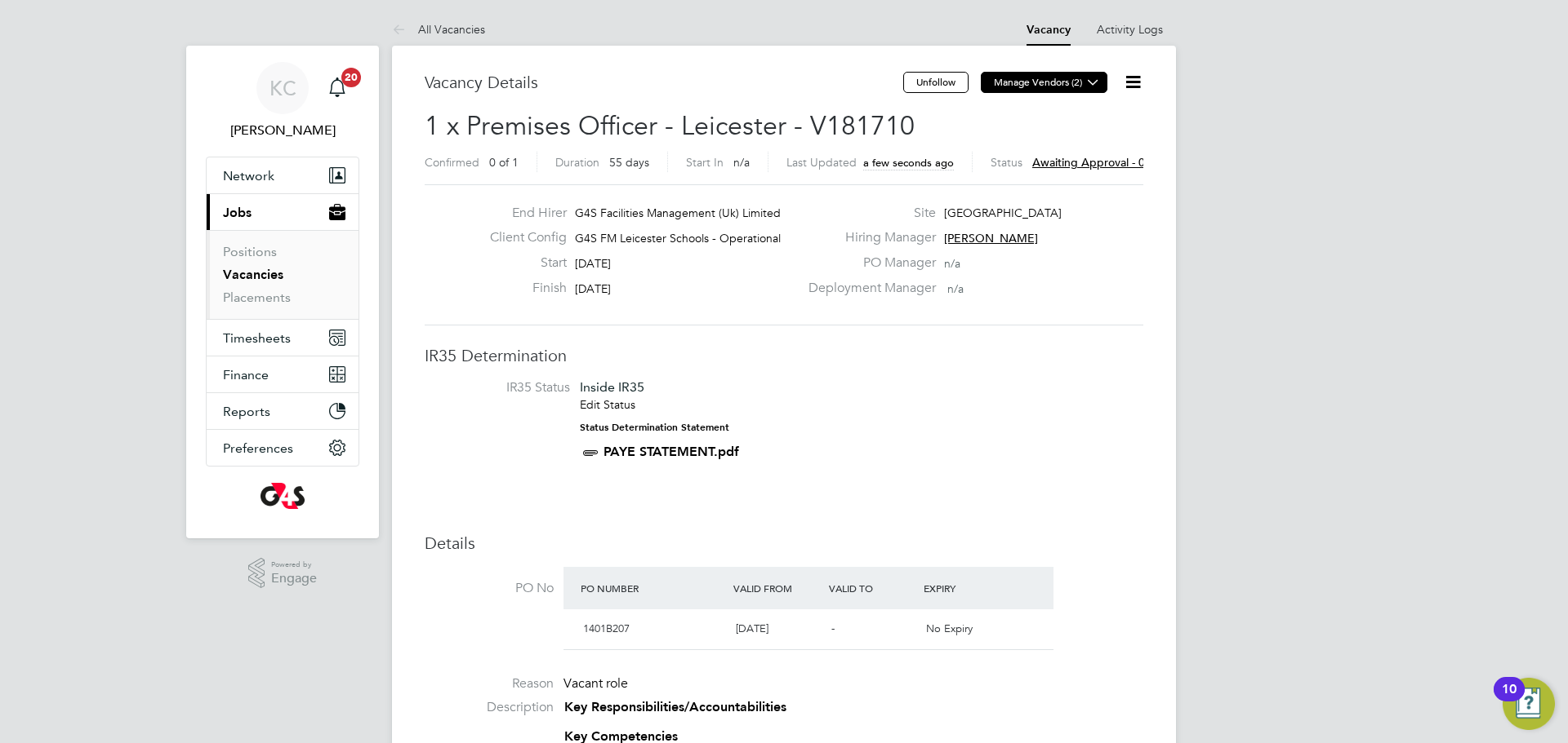
click at [1091, 77] on icon at bounding box center [1092, 81] width 12 height 12
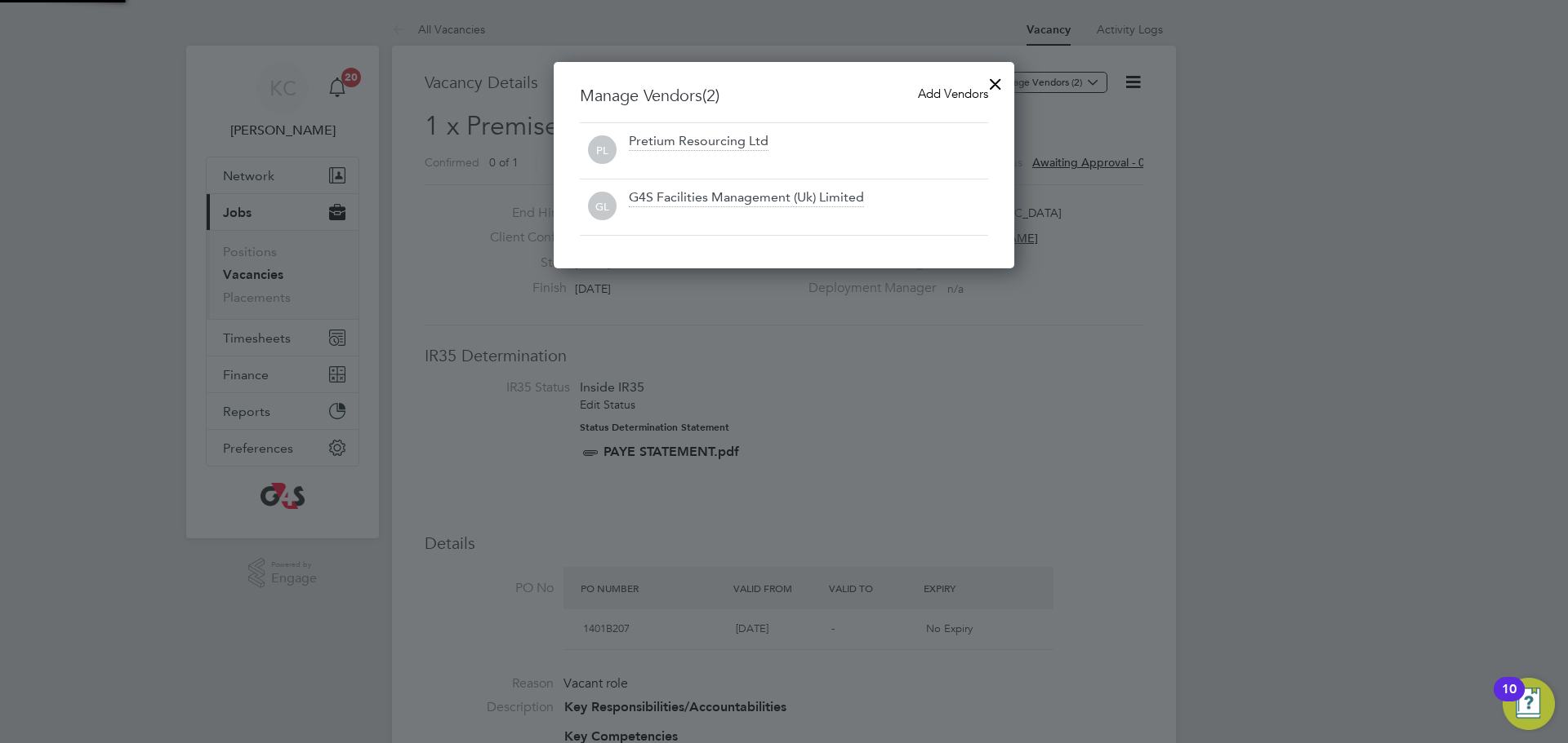
scroll to position [208, 461]
click at [934, 85] on div "Add Vendors" at bounding box center [952, 93] width 70 height 18
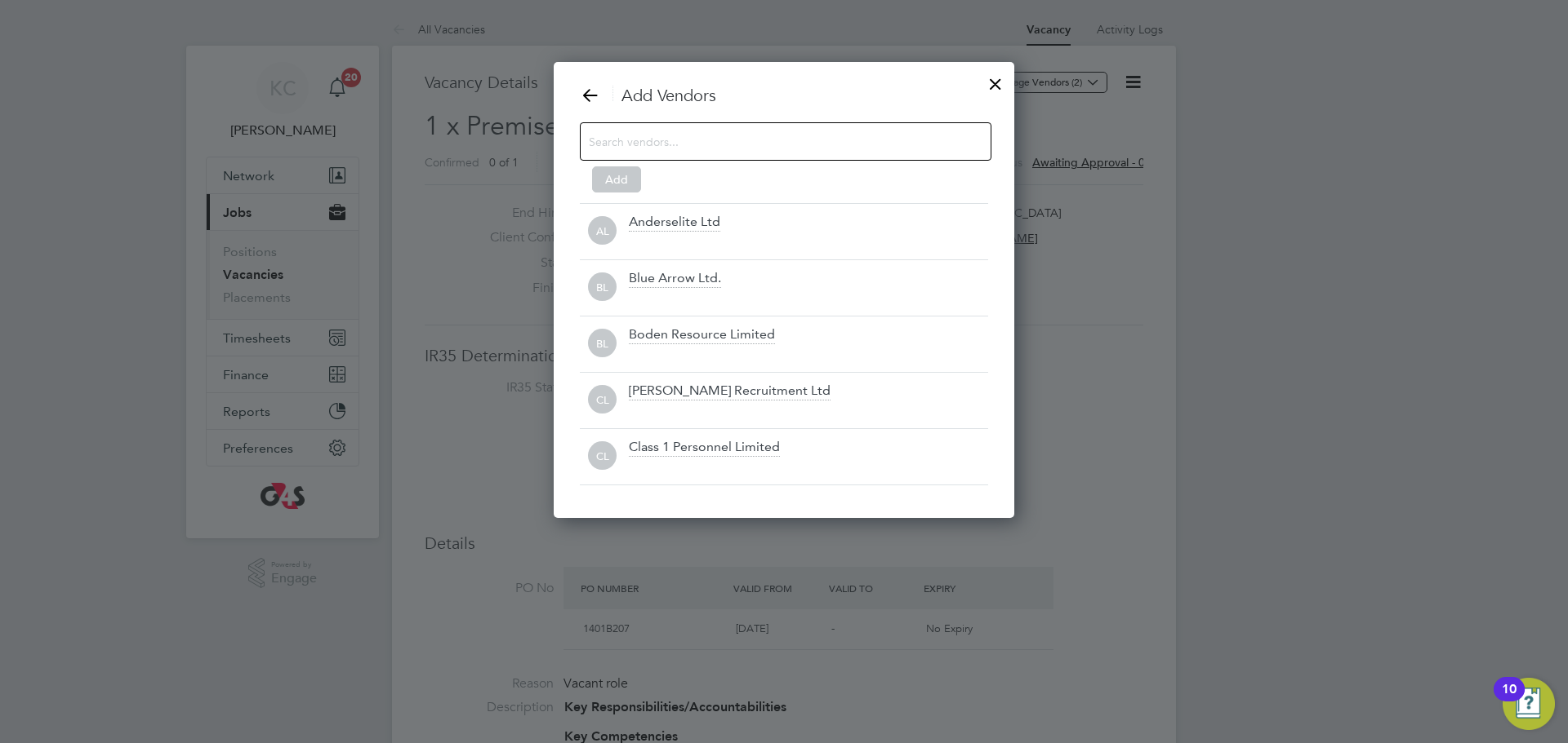
scroll to position [458, 461]
click at [653, 136] on input at bounding box center [772, 141] width 367 height 21
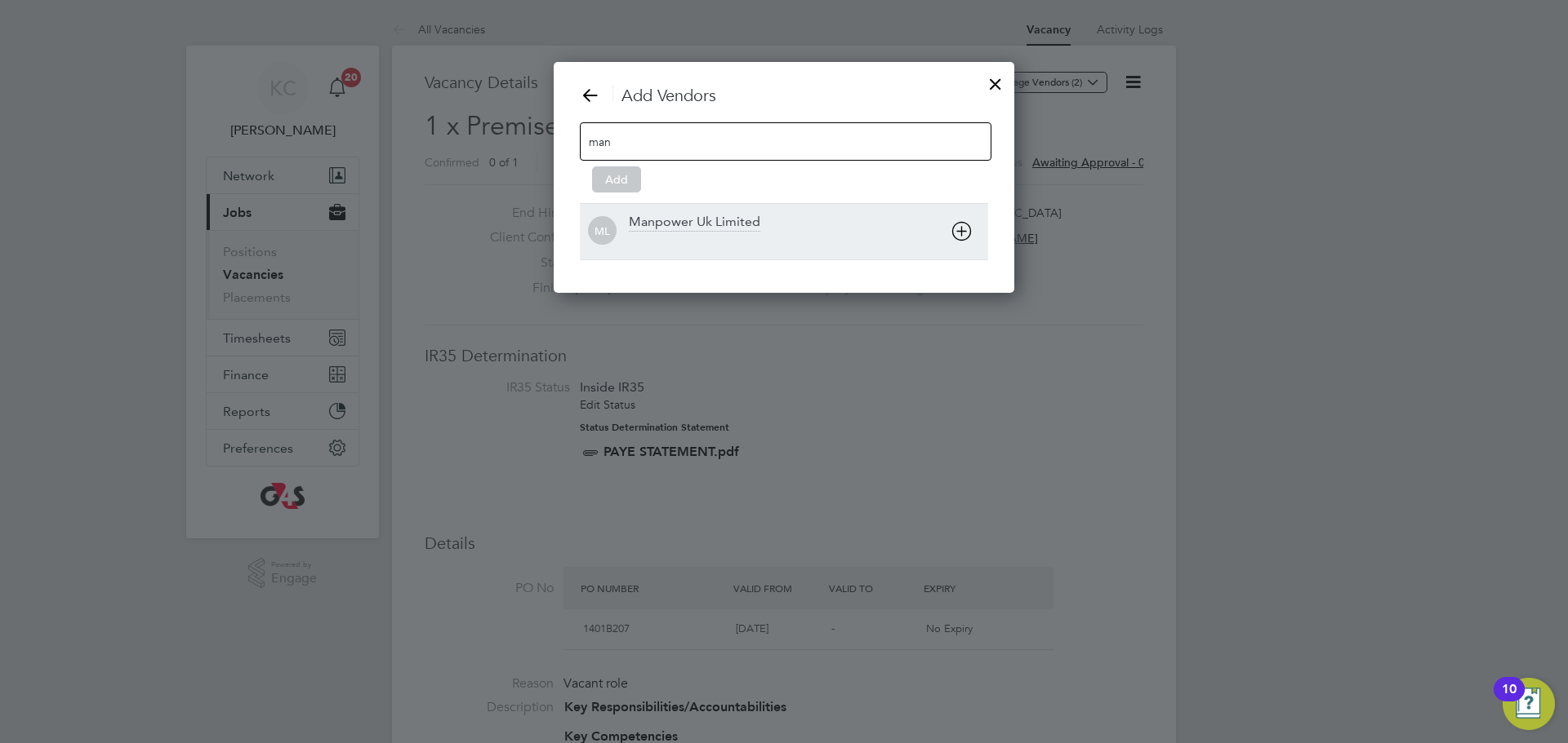
type input "man"
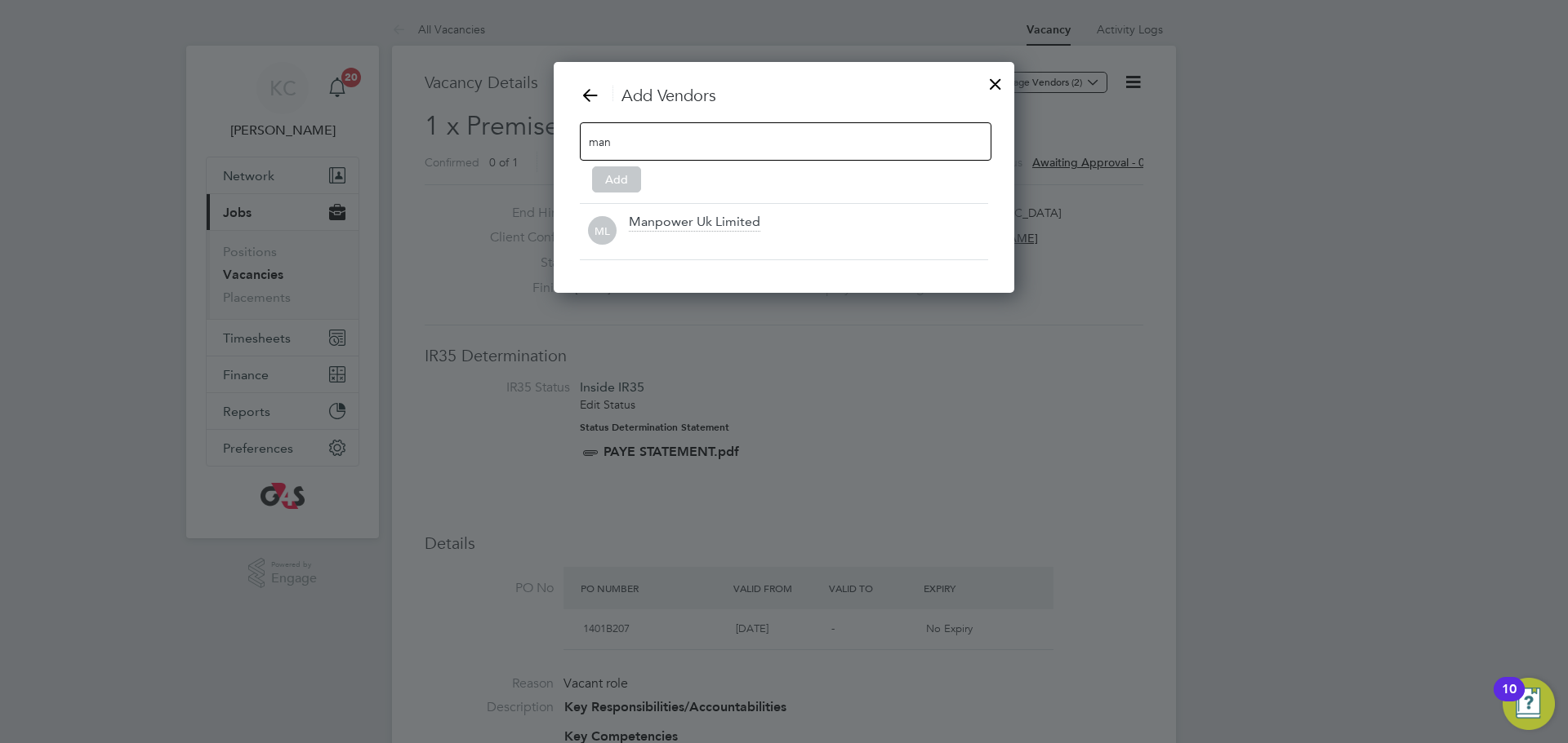
click at [643, 214] on div "Manpower Uk Limited" at bounding box center [694, 223] width 131 height 18
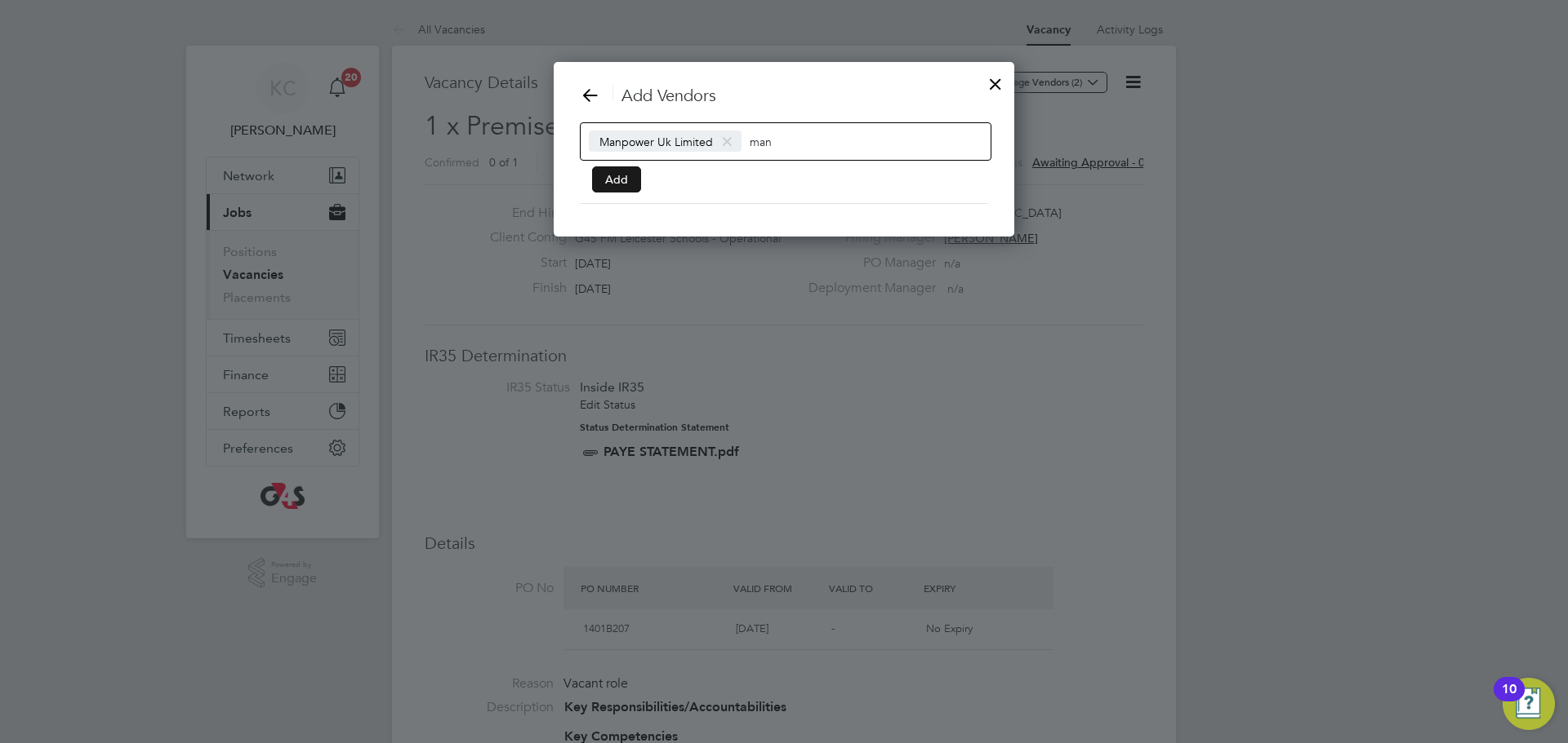
click at [596, 173] on button "Add" at bounding box center [616, 180] width 49 height 26
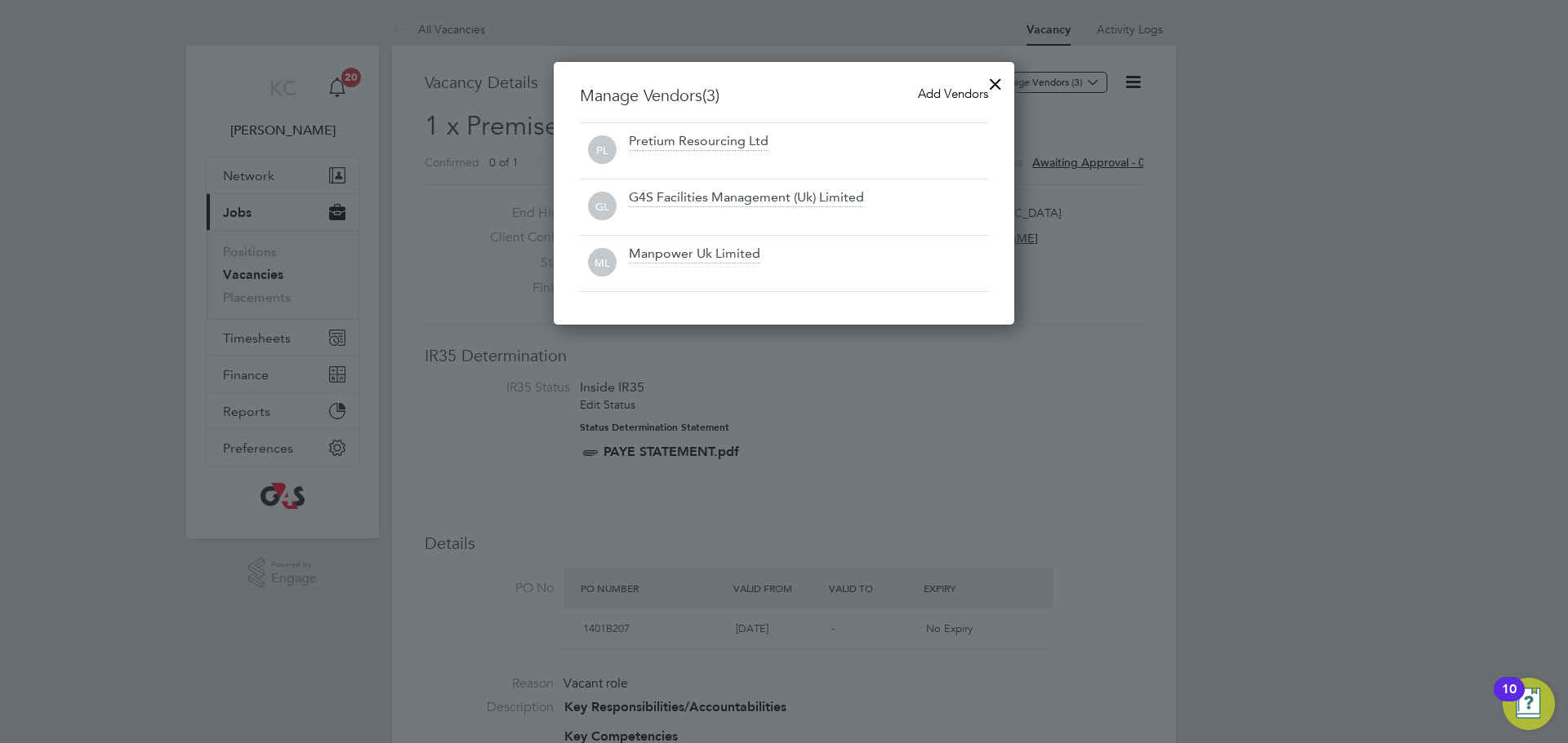
click at [994, 85] on div at bounding box center [995, 80] width 30 height 30
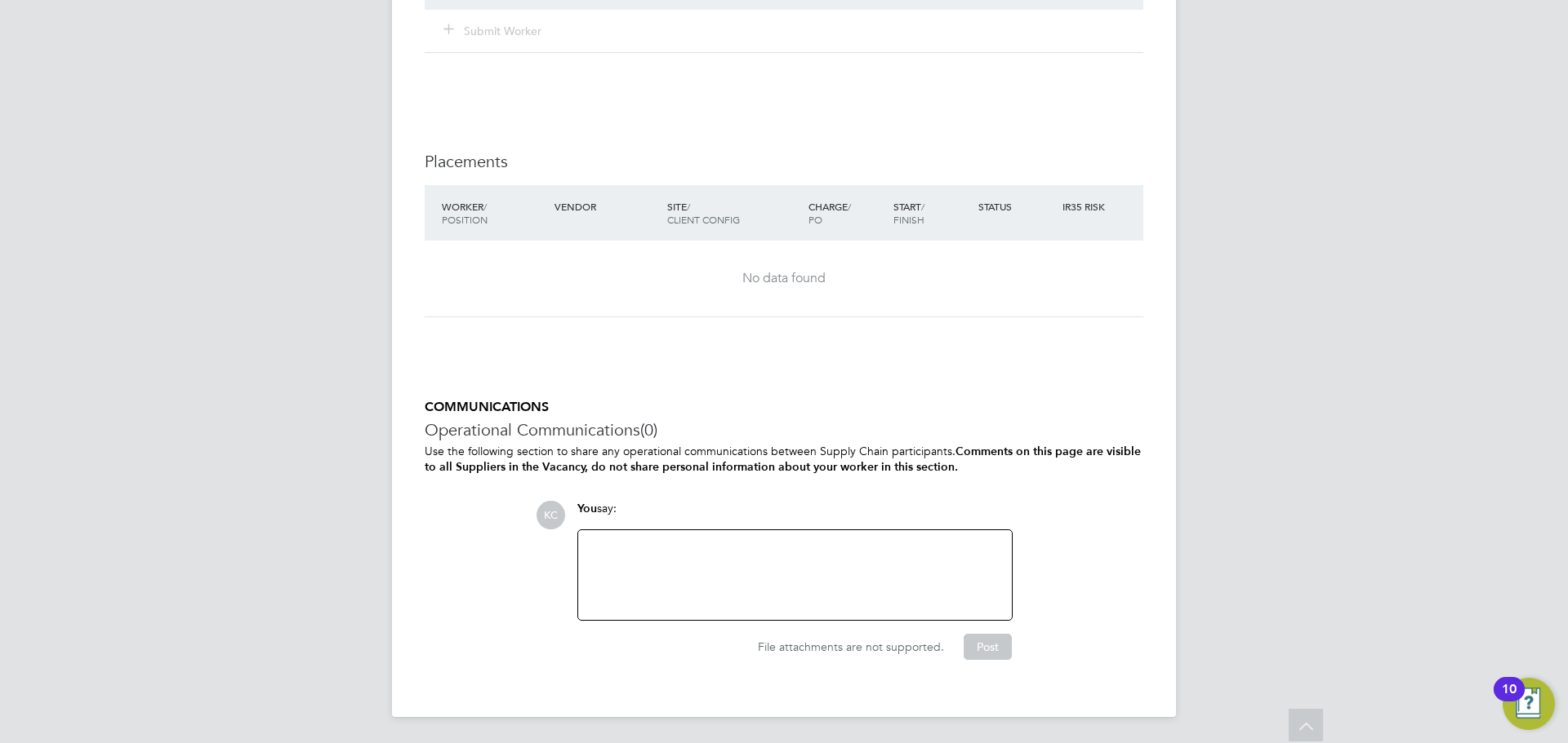
click at [621, 540] on div at bounding box center [795, 574] width 414 height 70
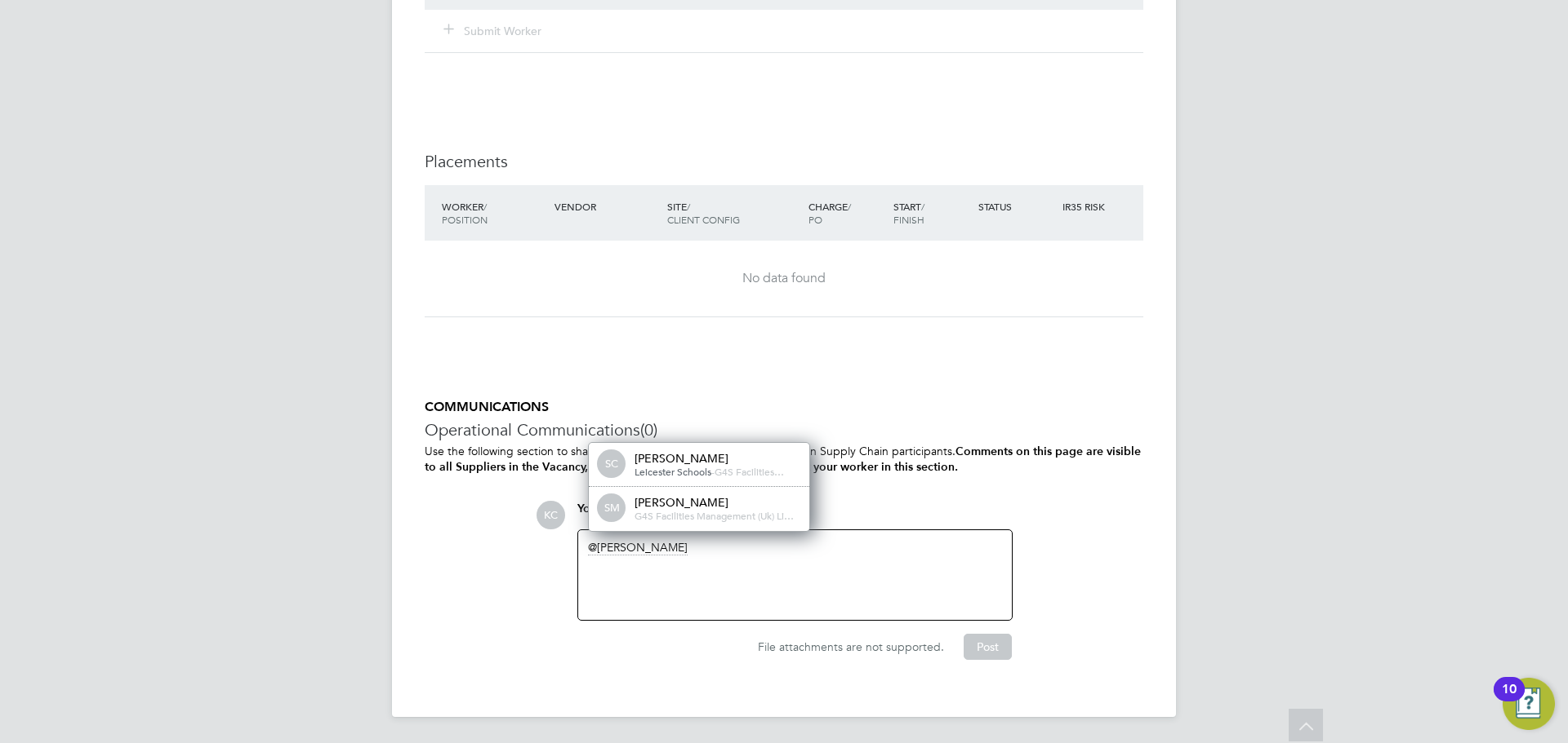
drag, startPoint x: 671, startPoint y: 512, endPoint x: 610, endPoint y: 493, distance: 63.9
click at [673, 512] on span "G4S Facilities Management (Uk) Li…" at bounding box center [714, 516] width 159 height 13
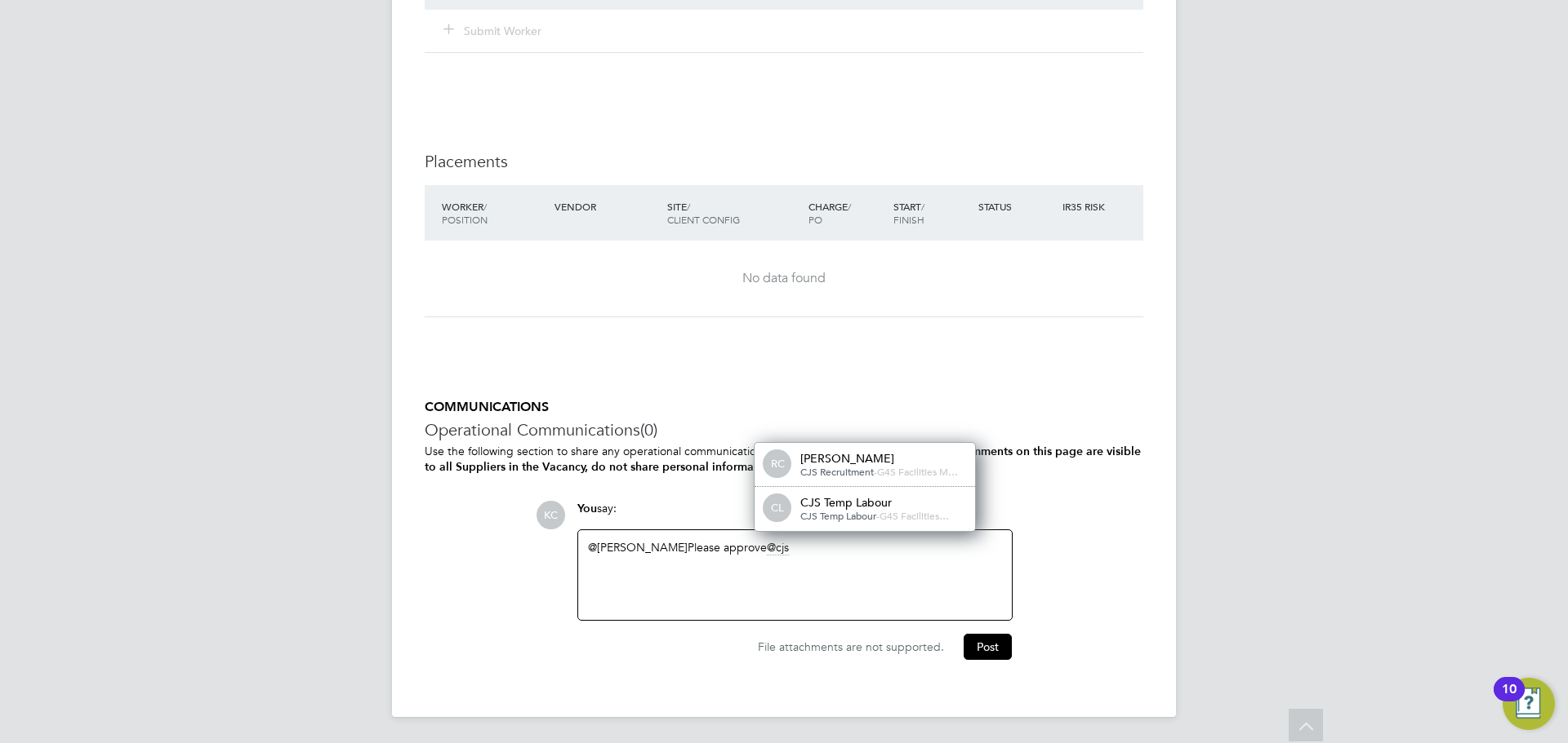
click at [822, 508] on div "CJS Temp Labour" at bounding box center [881, 503] width 163 height 15
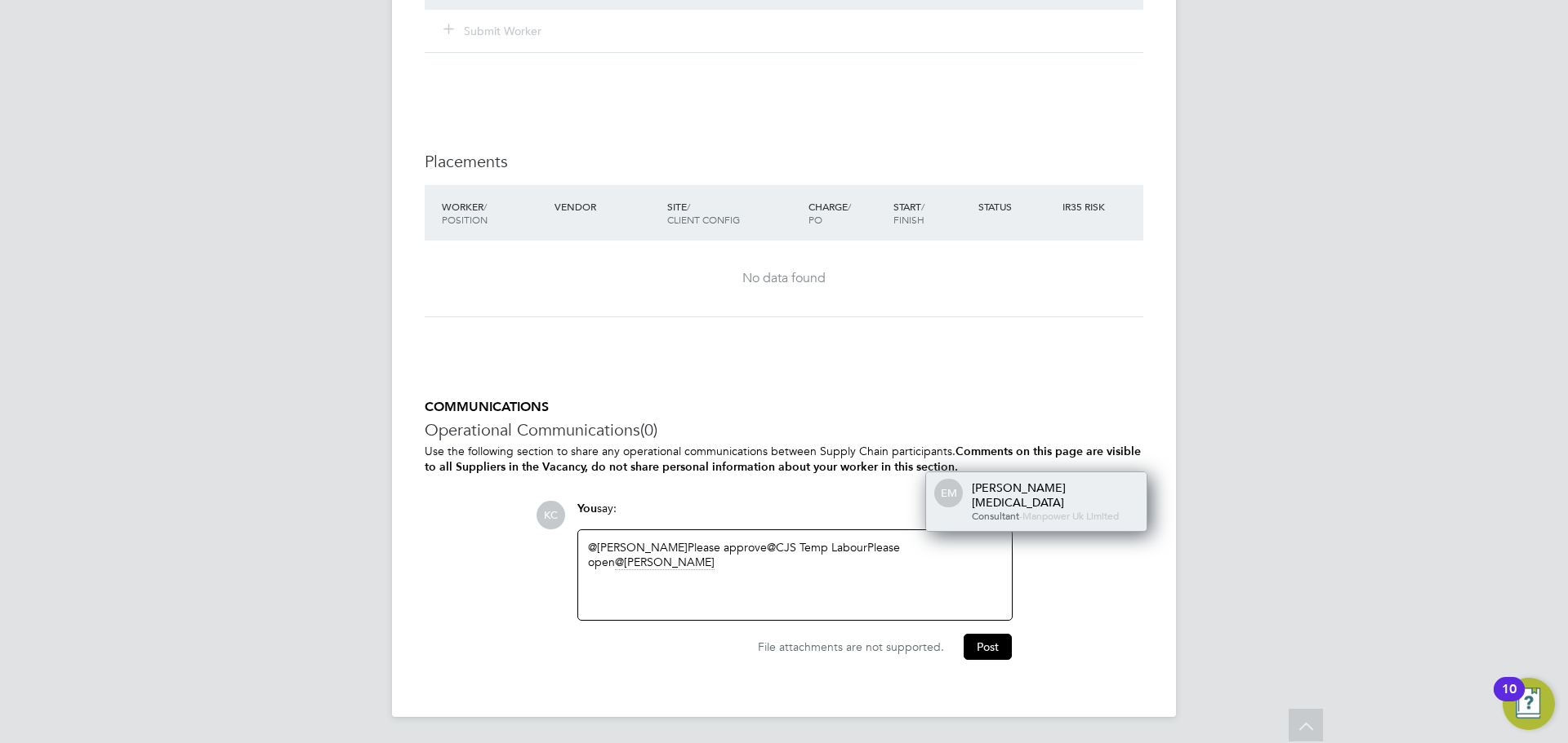
click at [997, 500] on div "[PERSON_NAME][MEDICAL_DATA]" at bounding box center [1053, 495] width 163 height 30
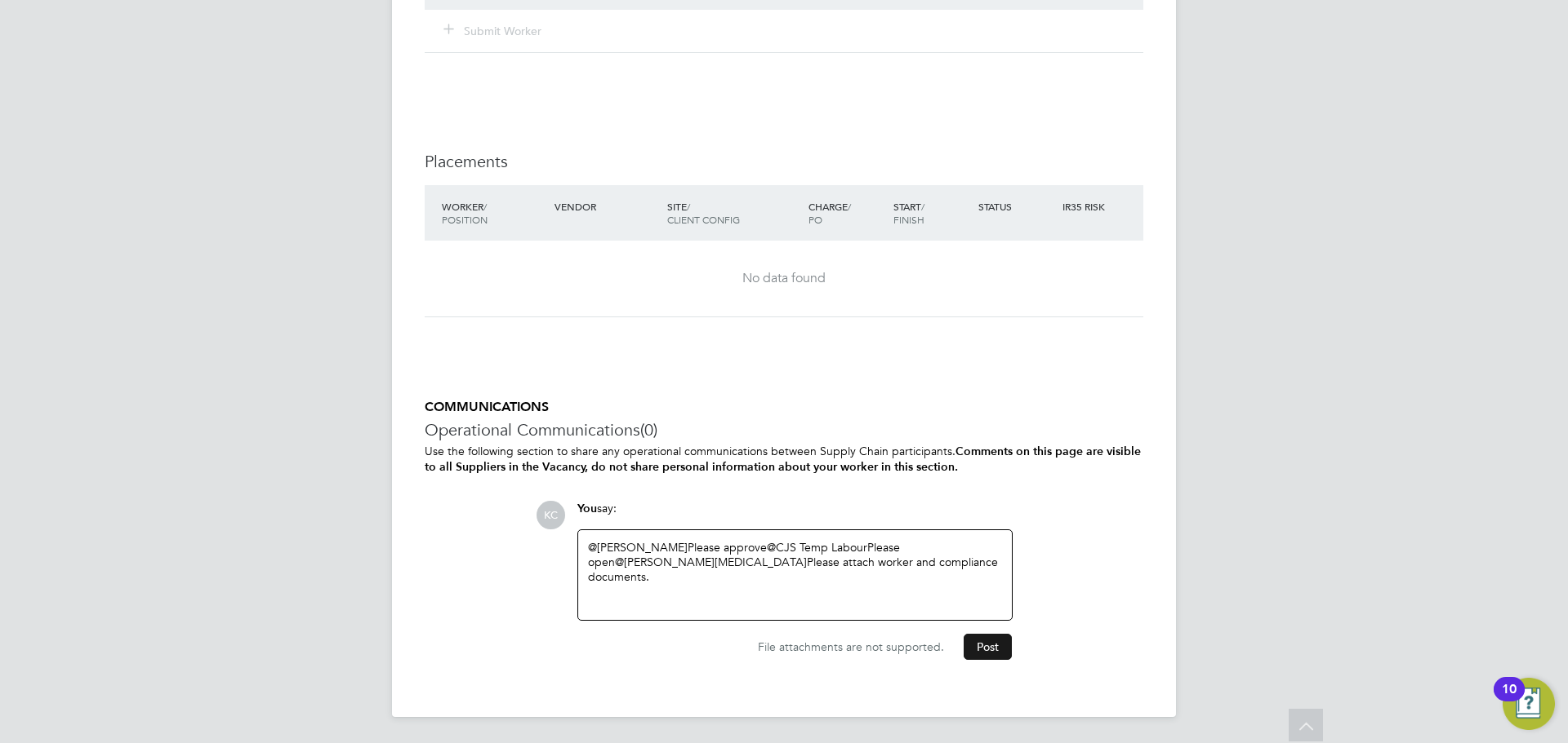
click at [984, 656] on button "Post" at bounding box center [988, 647] width 48 height 26
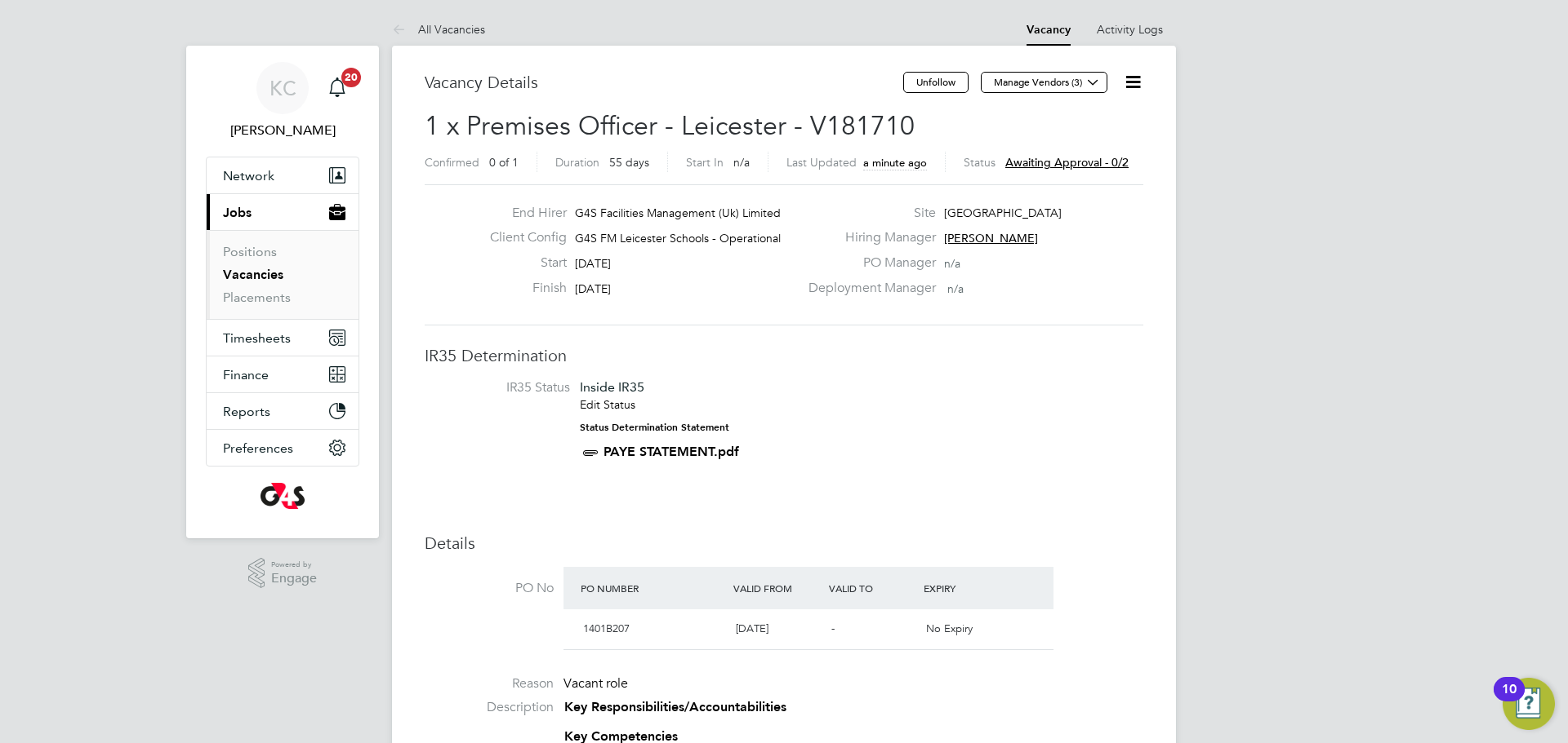
drag, startPoint x: 913, startPoint y: 125, endPoint x: 378, endPoint y: 118, distance: 535.0
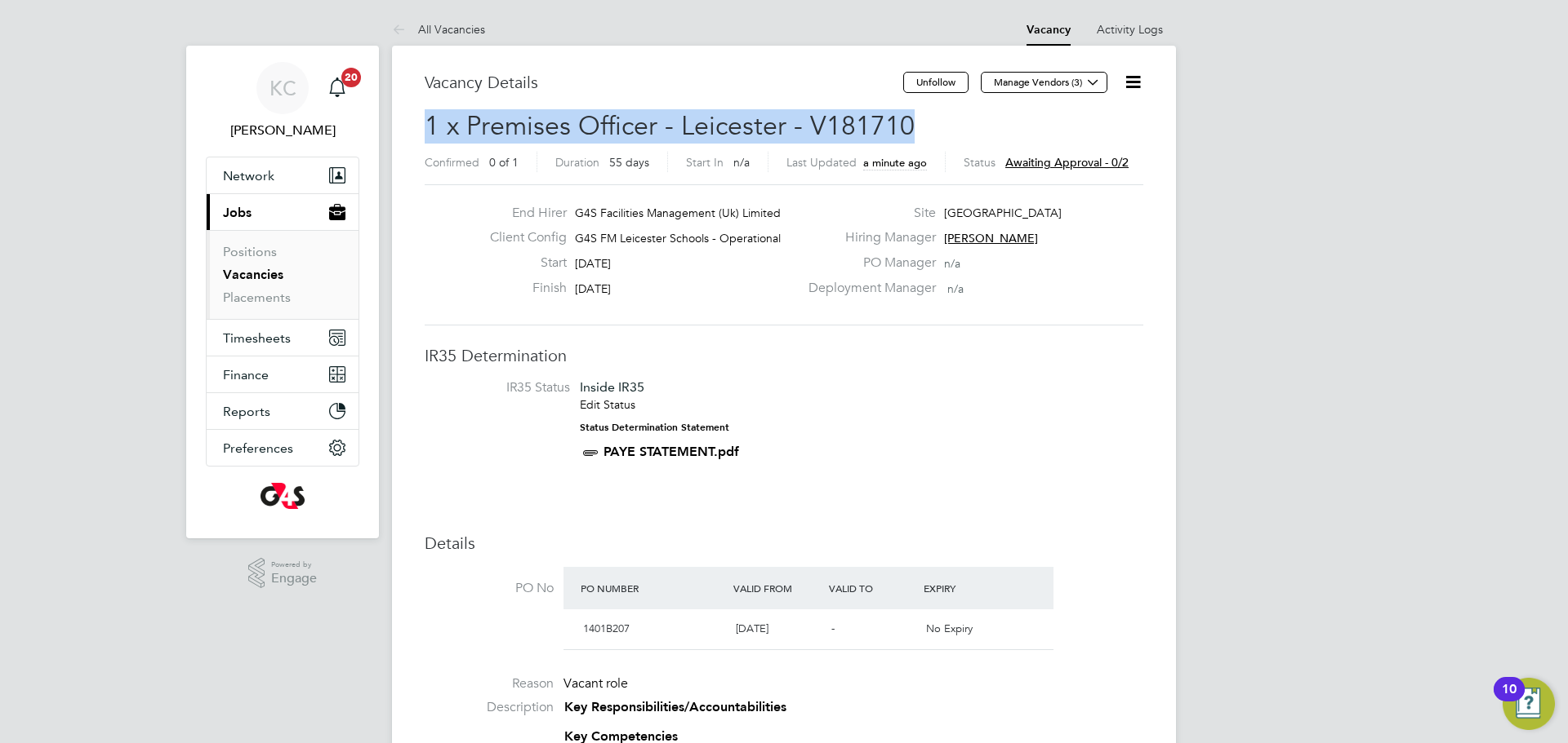
drag, startPoint x: 423, startPoint y: 123, endPoint x: 879, endPoint y: 123, distance: 456.0
